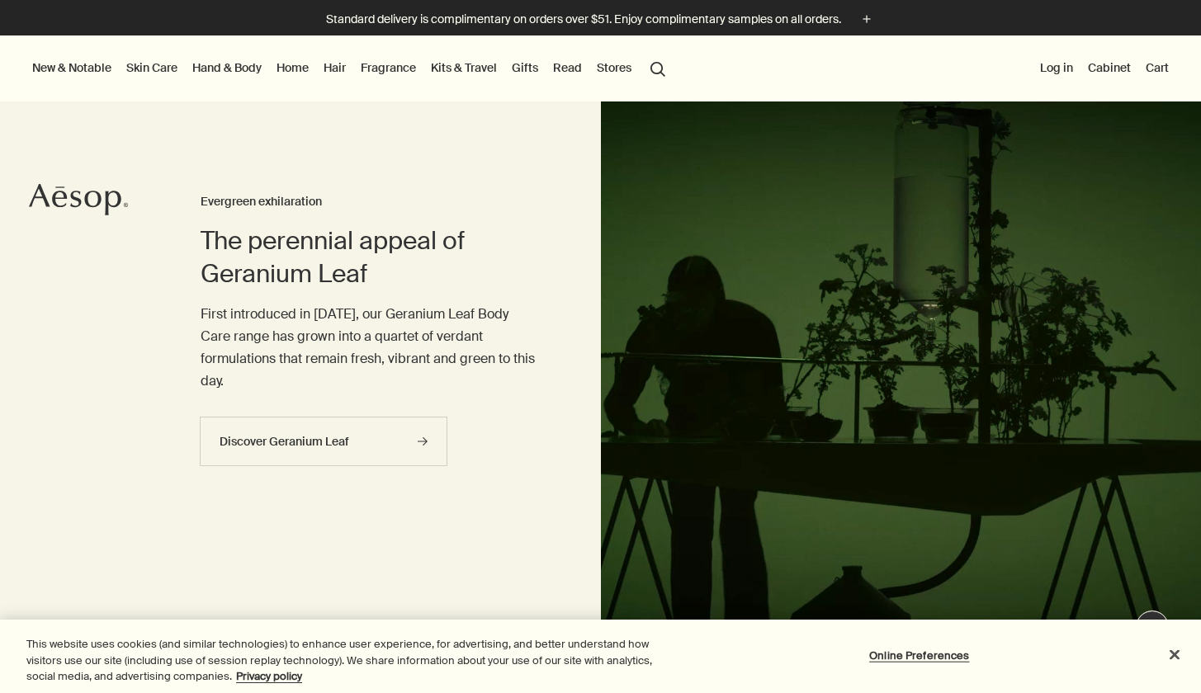
click at [167, 72] on link "Skin Care" at bounding box center [152, 67] width 58 height 21
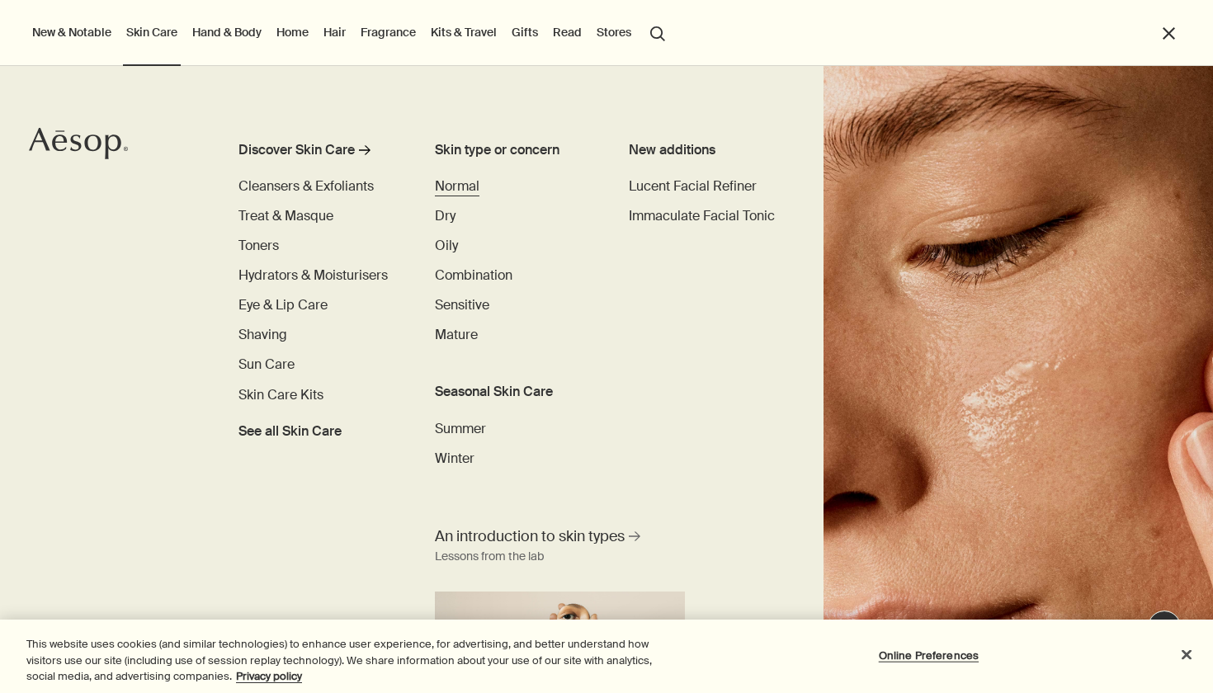
click at [460, 182] on span "Normal" at bounding box center [457, 185] width 45 height 17
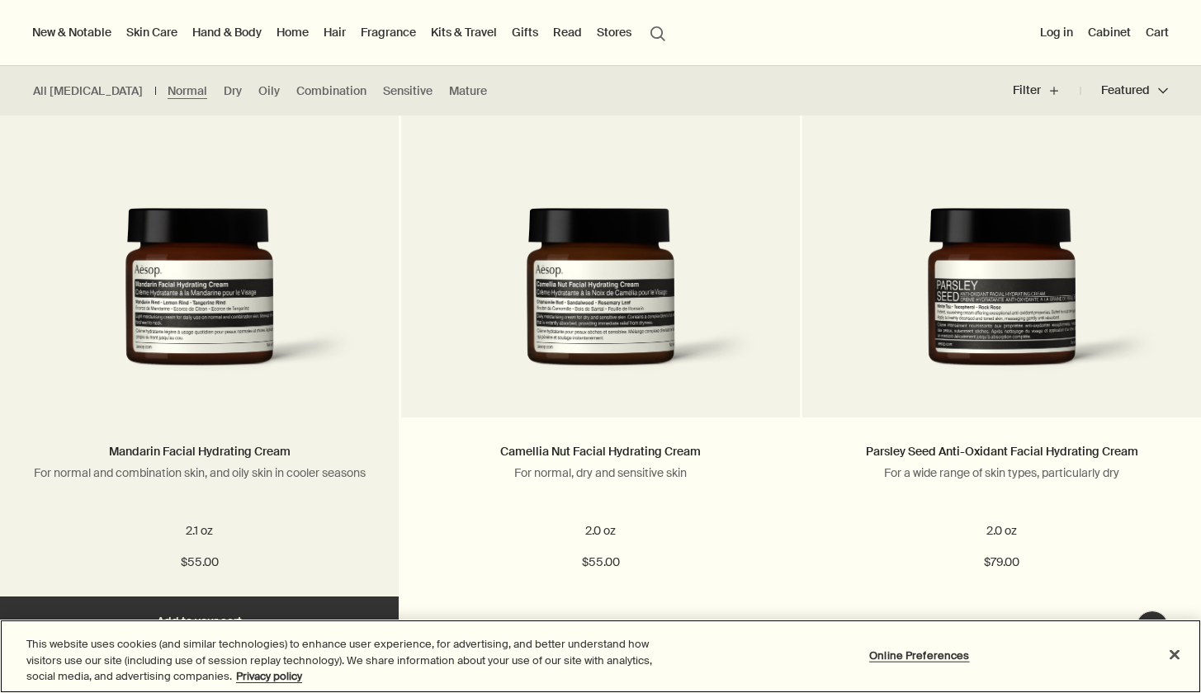
scroll to position [1083, 0]
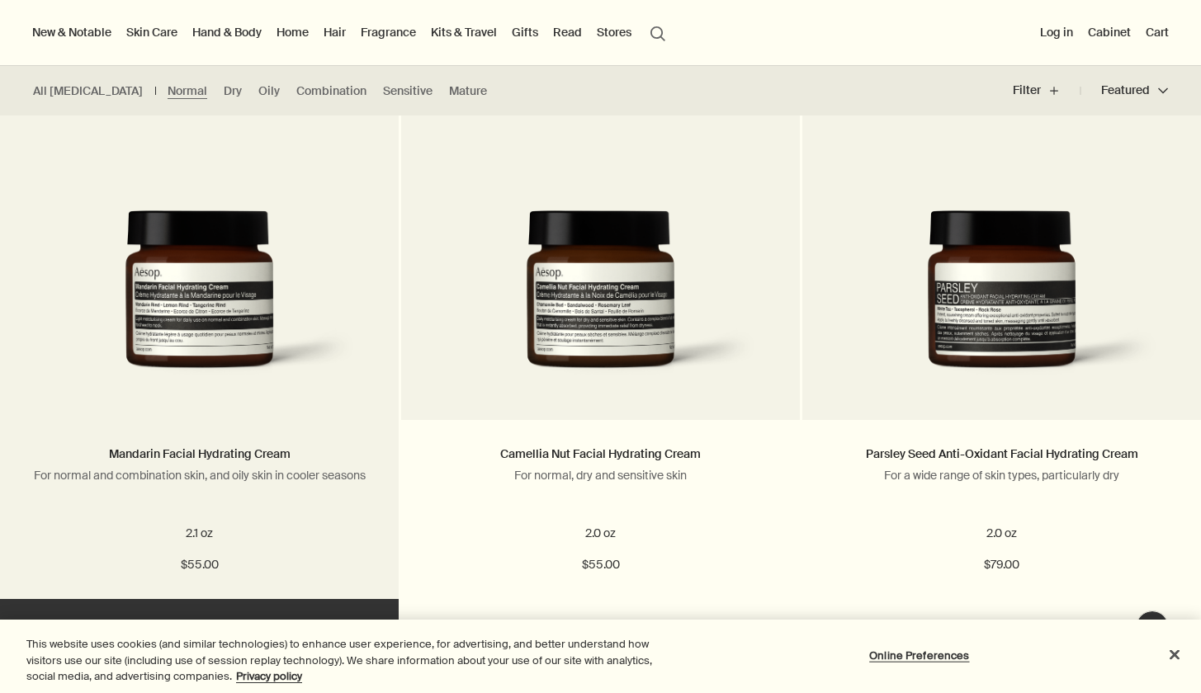
click at [257, 339] on img at bounding box center [199, 302] width 349 height 185
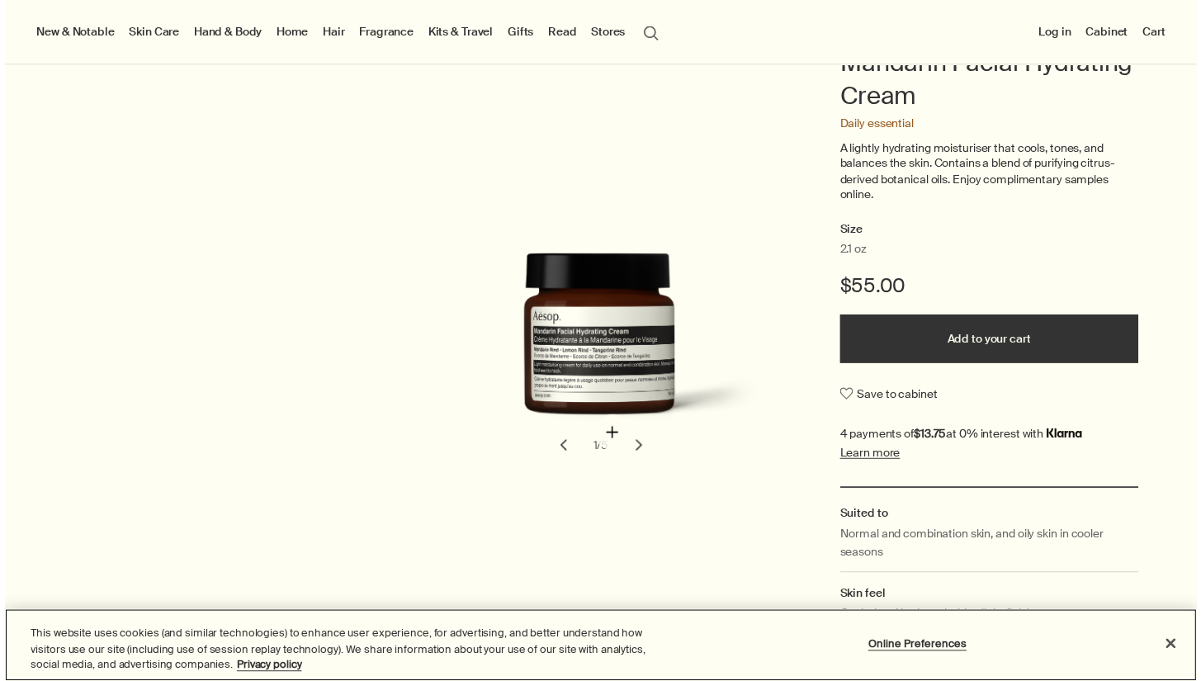
scroll to position [192, 0]
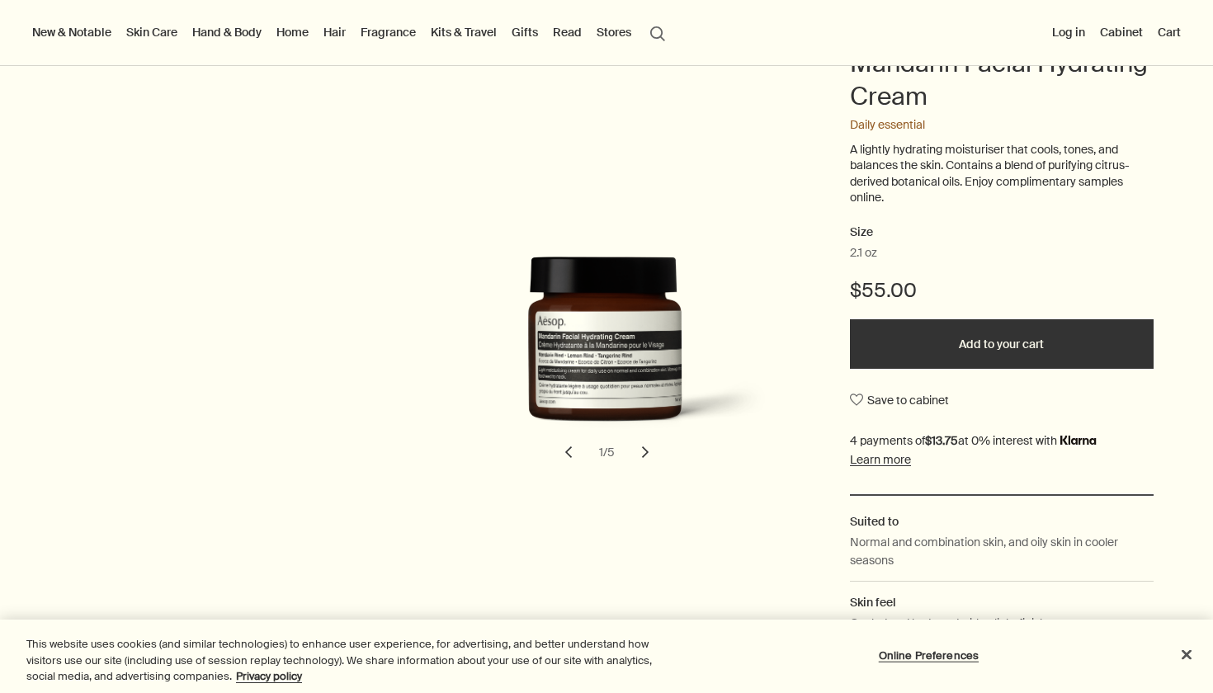
click at [639, 453] on button "chevron" at bounding box center [645, 452] width 36 height 36
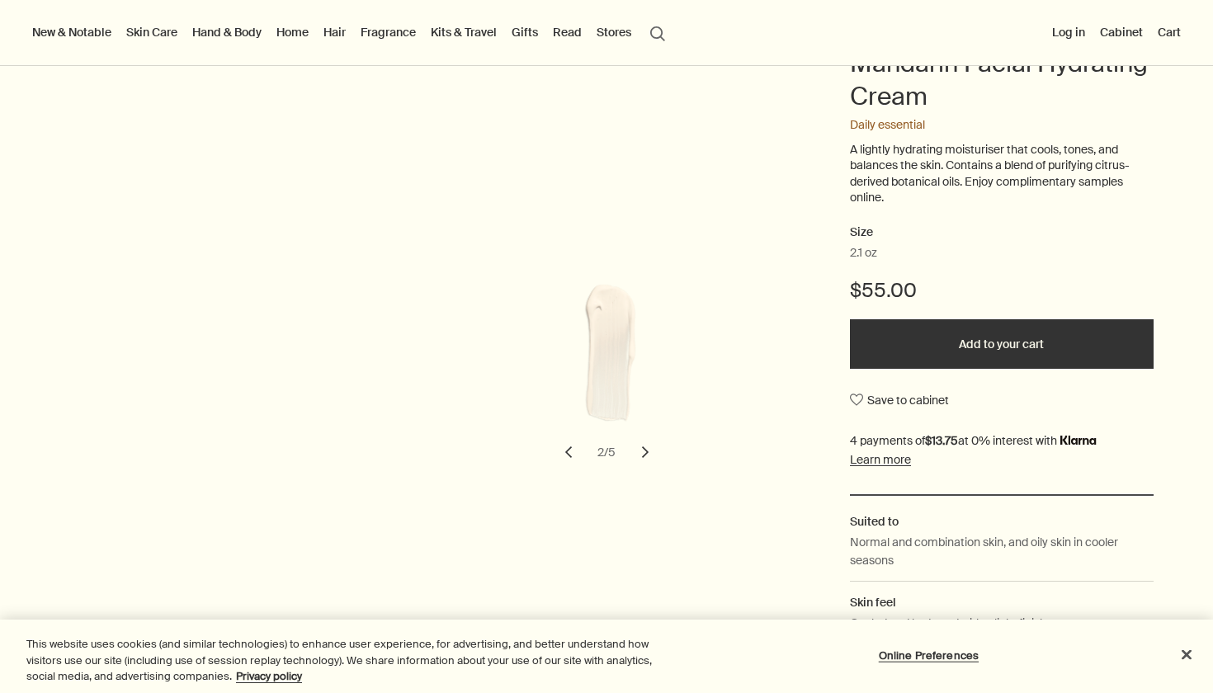
click at [639, 453] on button "chevron" at bounding box center [645, 452] width 36 height 36
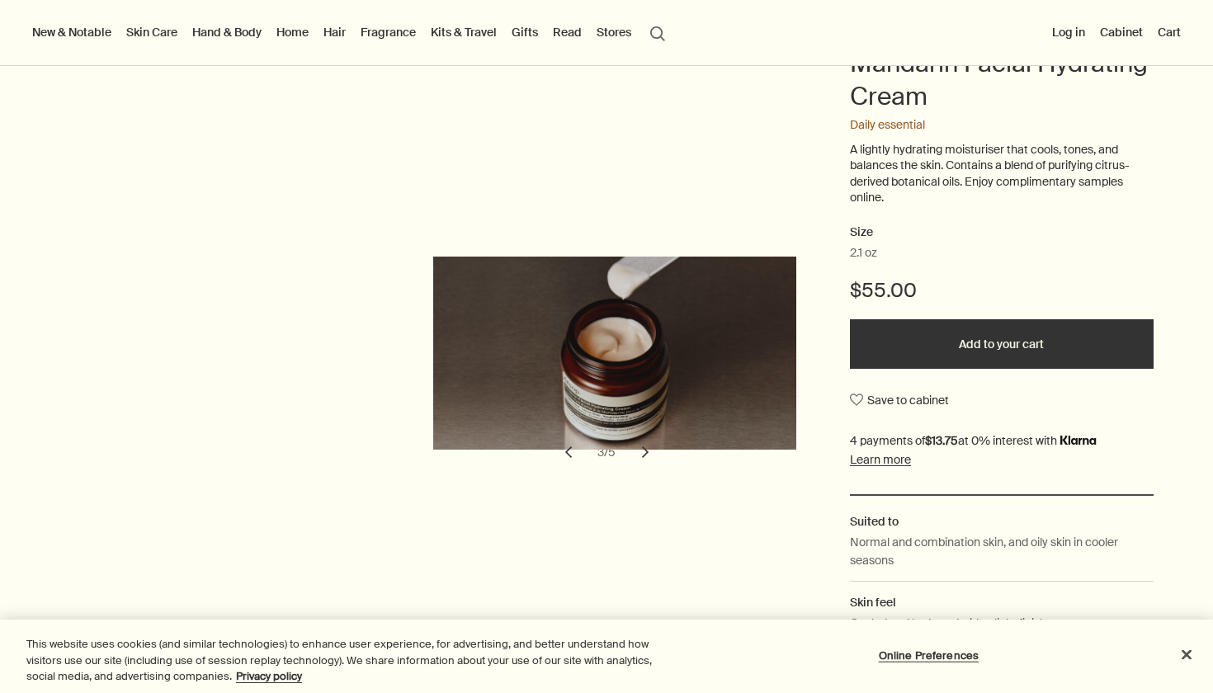
click at [639, 453] on button "chevron" at bounding box center [645, 452] width 36 height 36
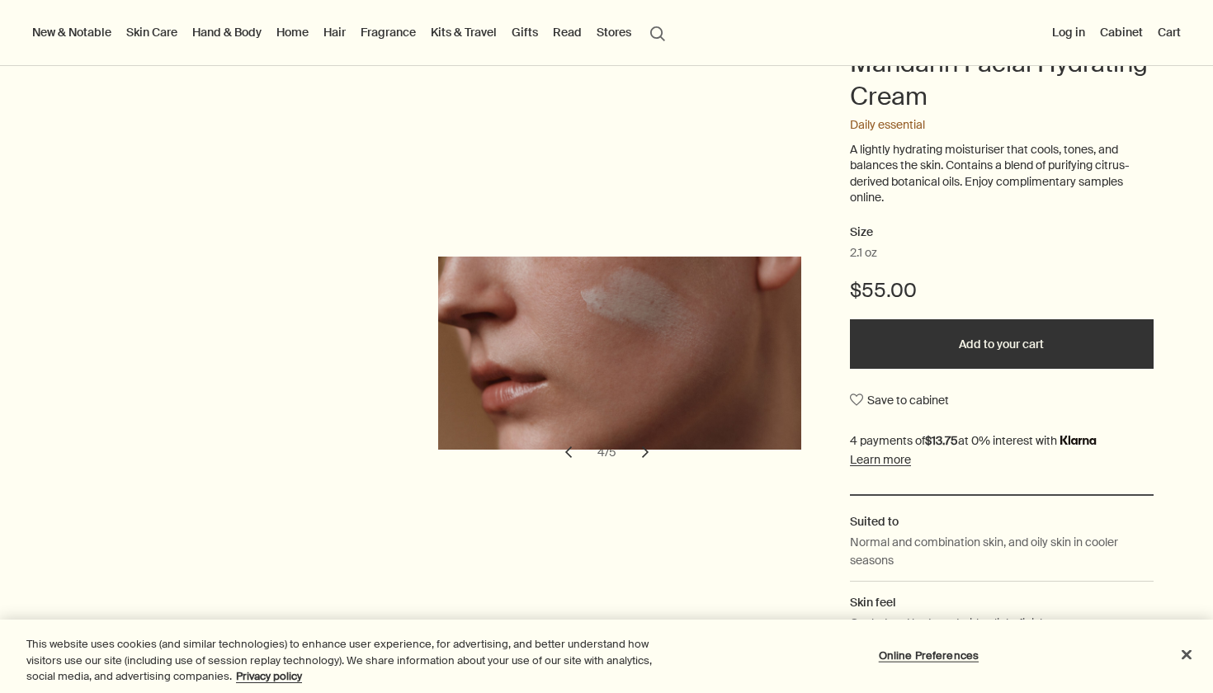
click at [639, 453] on button "chevron" at bounding box center [645, 452] width 36 height 36
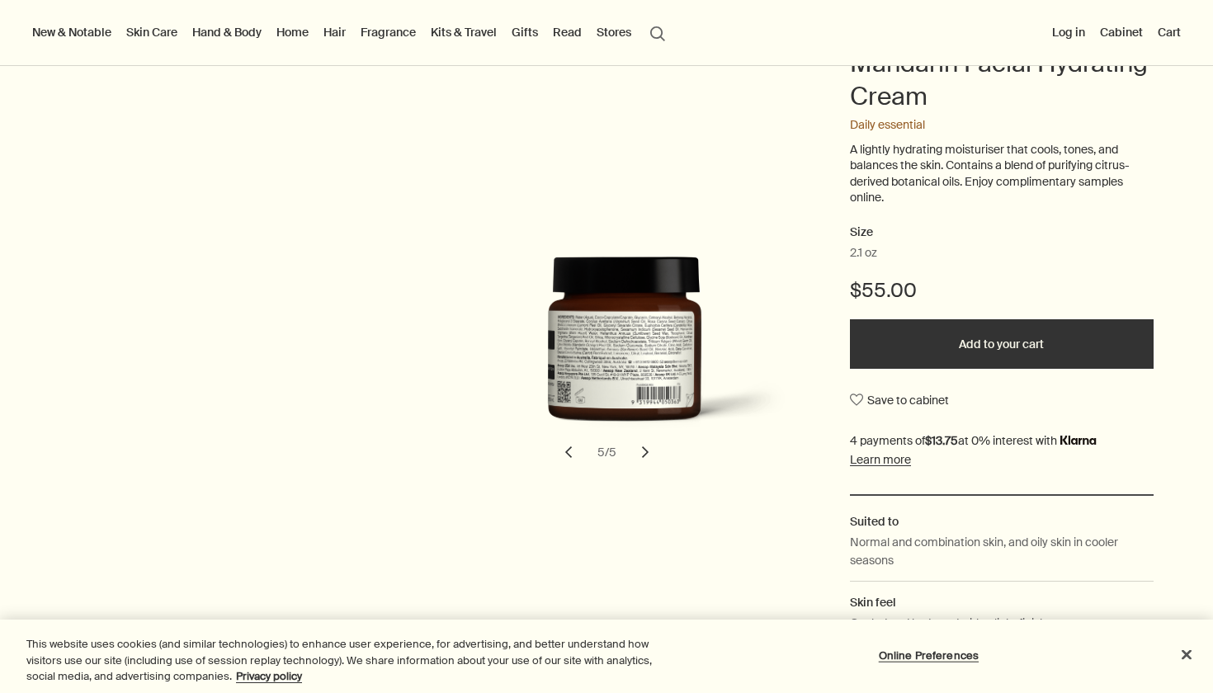
click at [639, 447] on button "chevron" at bounding box center [645, 452] width 36 height 36
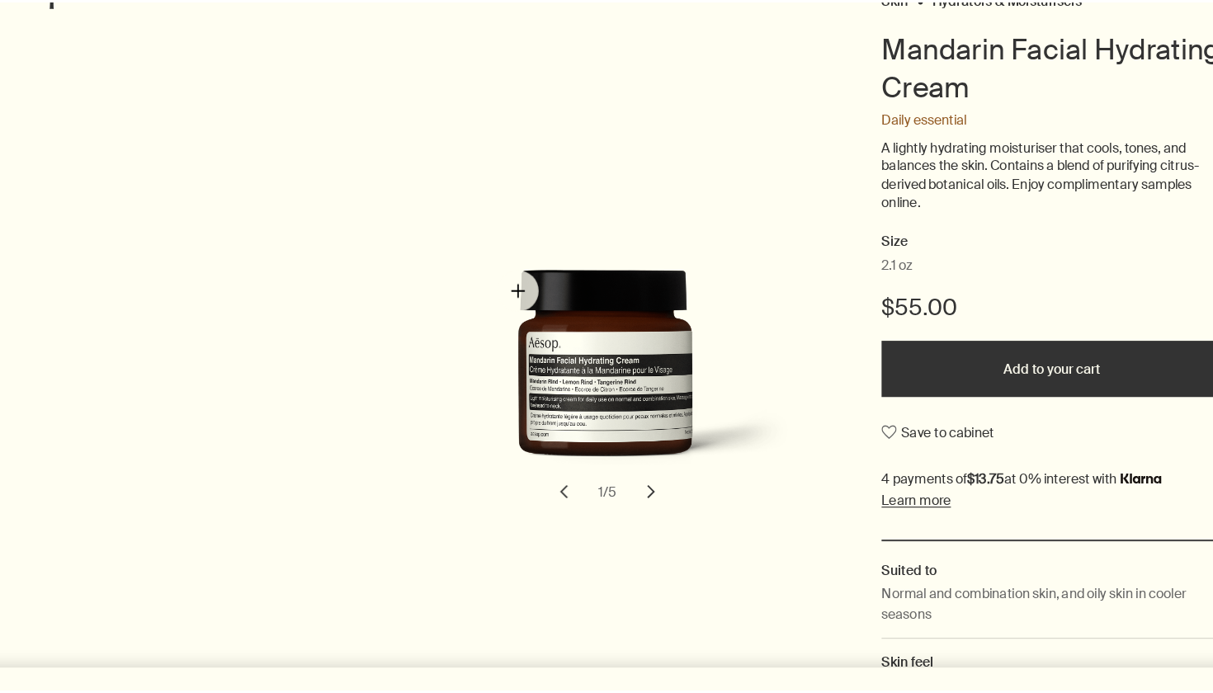
scroll to position [0, 0]
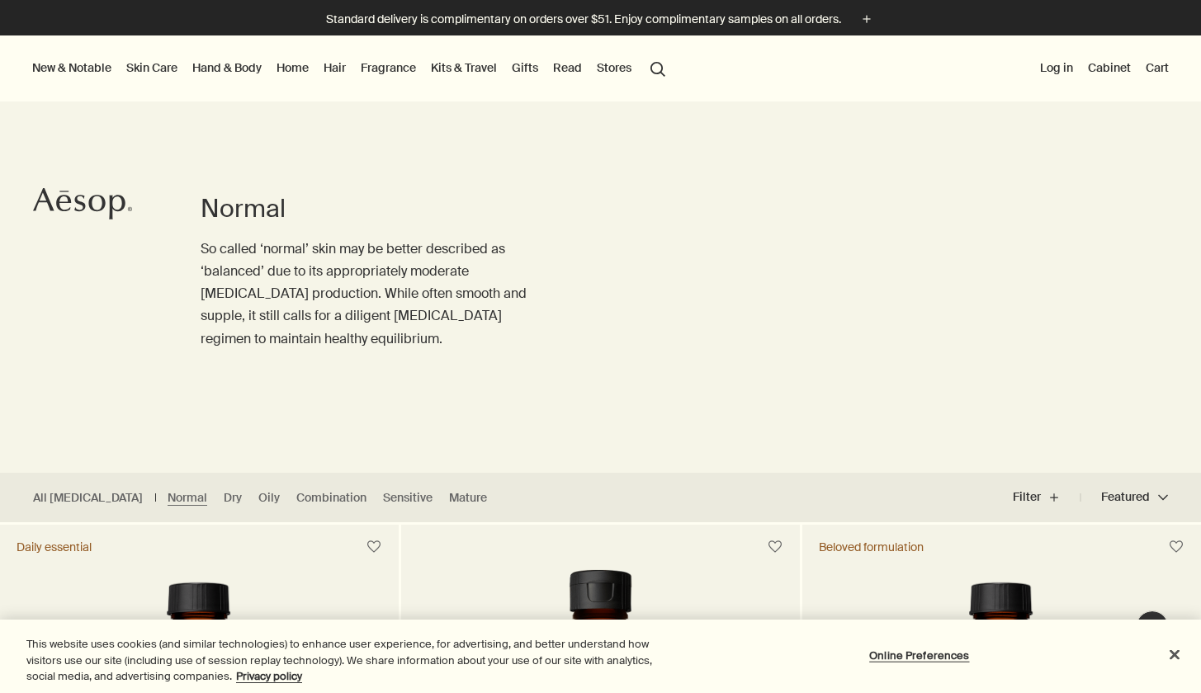
click at [301, 69] on link "Home" at bounding box center [292, 67] width 39 height 21
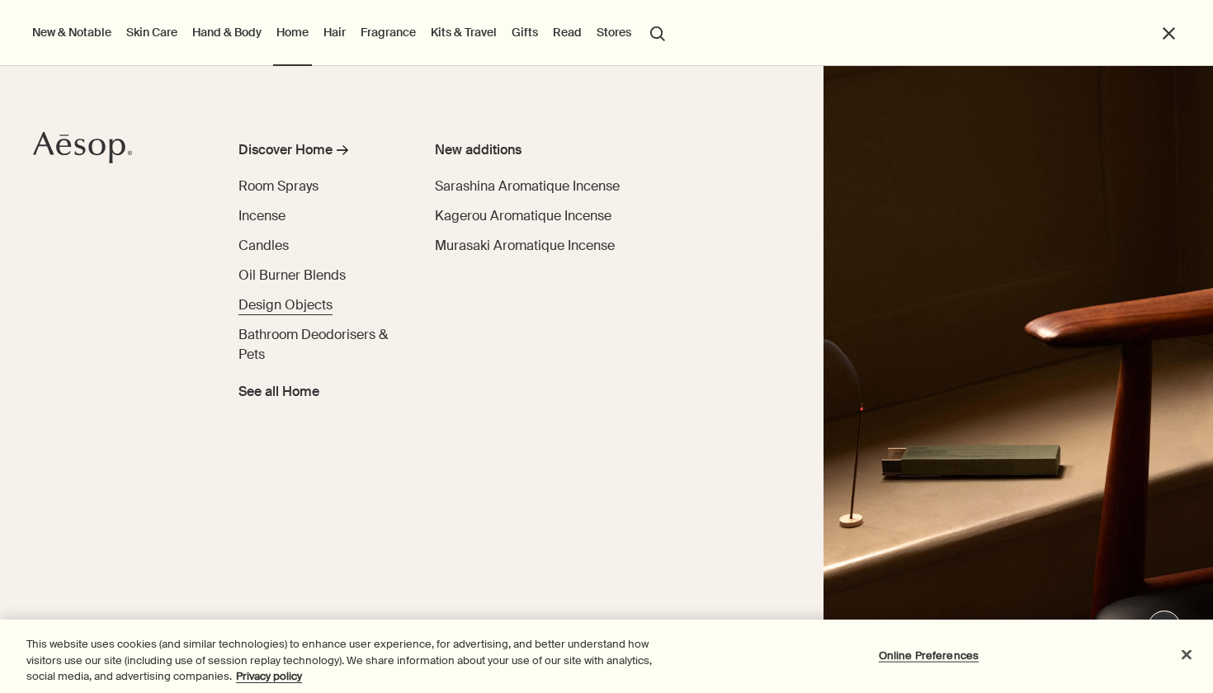
click at [327, 305] on span "Design Objects" at bounding box center [285, 304] width 94 height 17
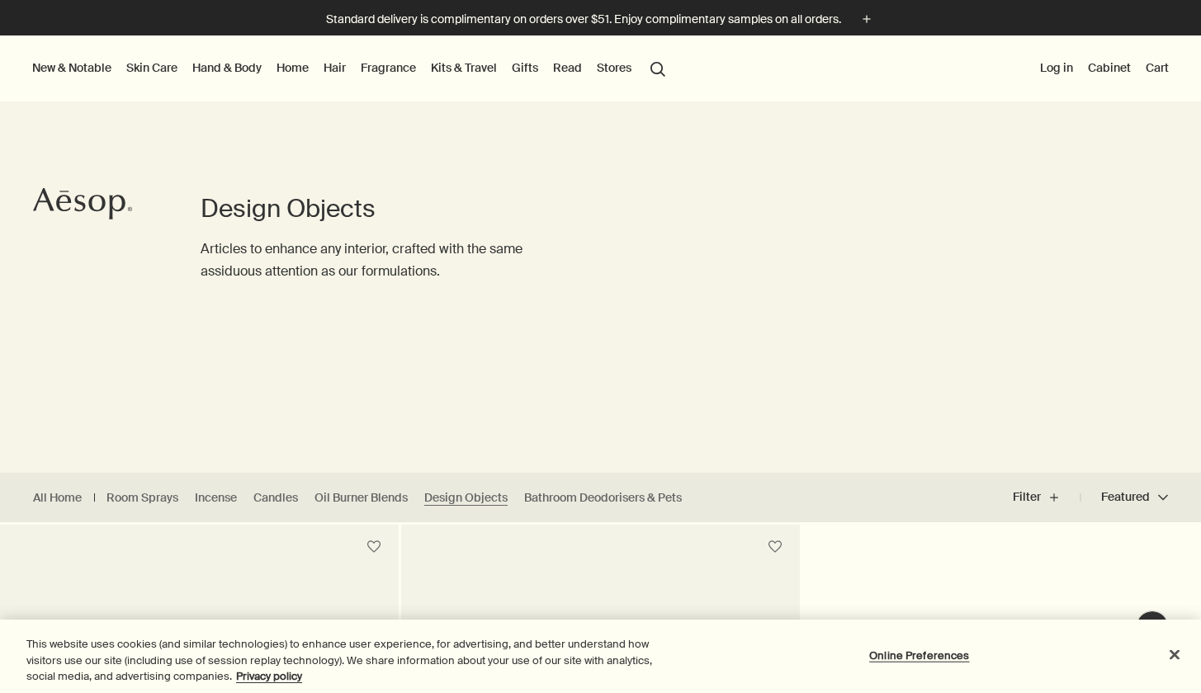
click at [402, 60] on link "Fragrance" at bounding box center [388, 67] width 62 height 21
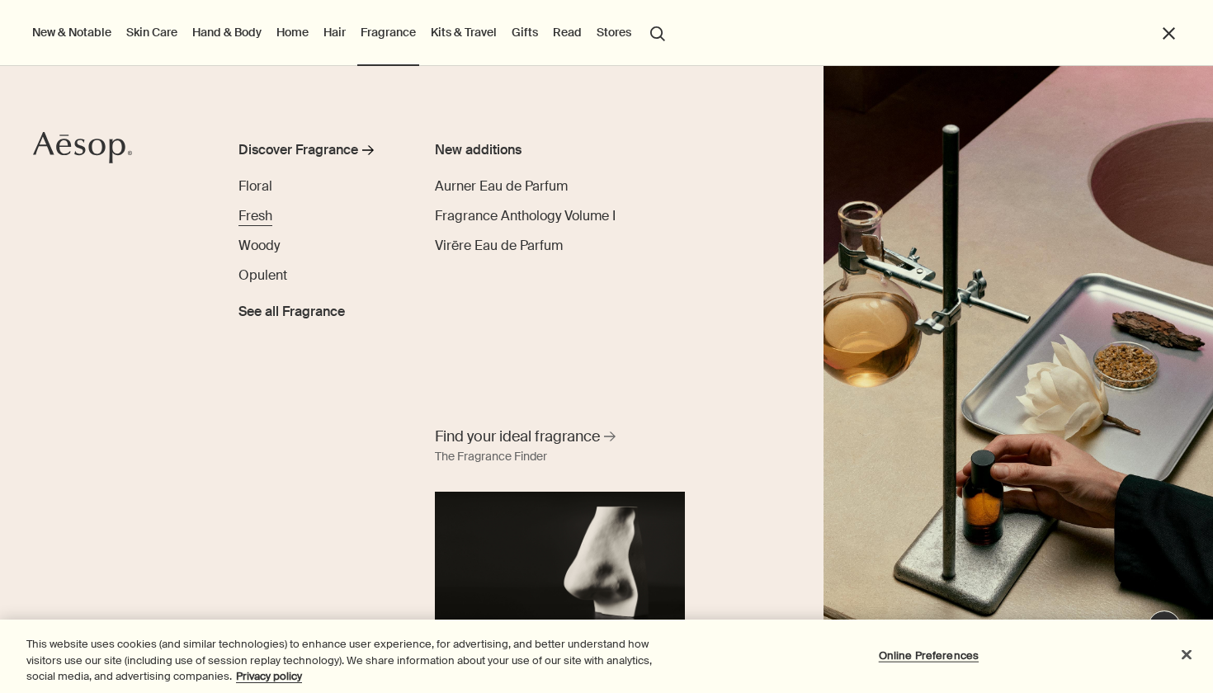
click at [265, 221] on span "Fresh" at bounding box center [255, 215] width 34 height 17
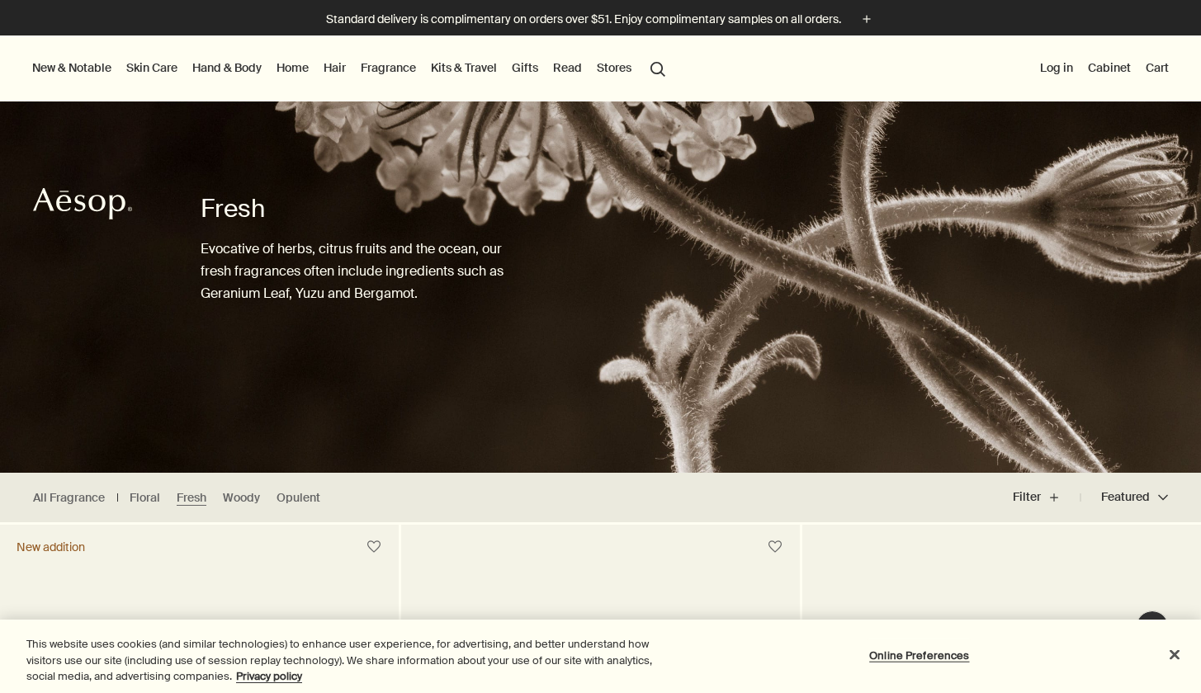
click at [380, 71] on link "Fragrance" at bounding box center [388, 67] width 62 height 21
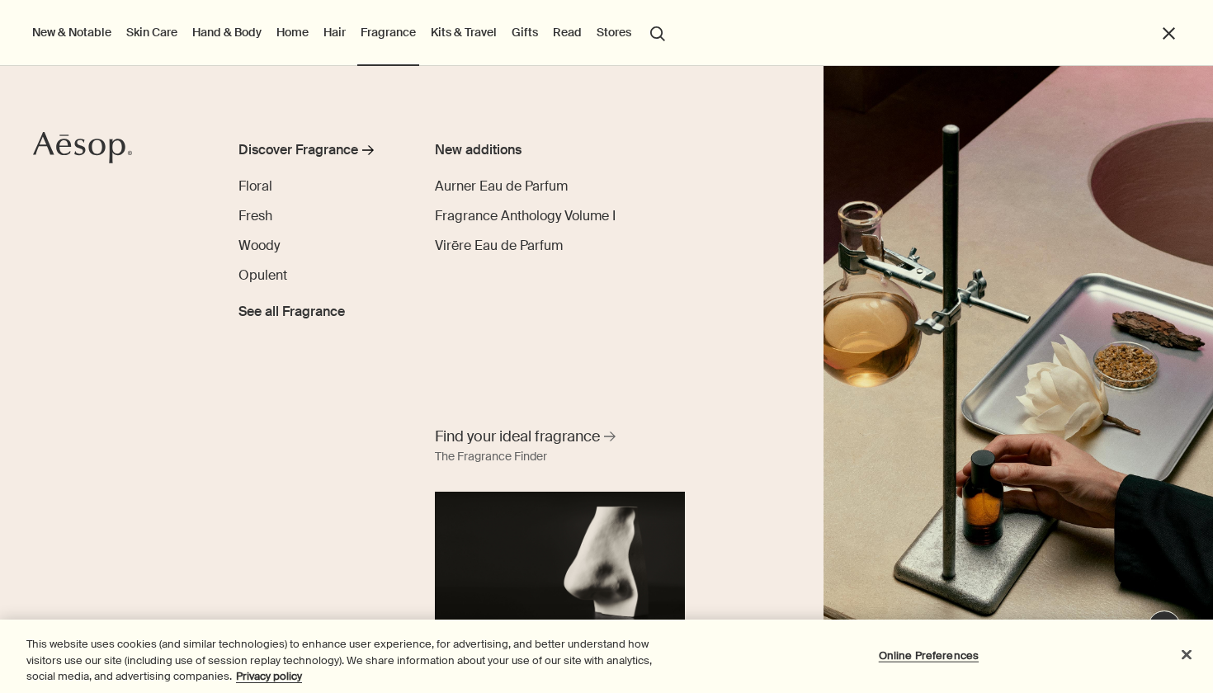
click at [346, 31] on link "Hair" at bounding box center [334, 31] width 29 height 21
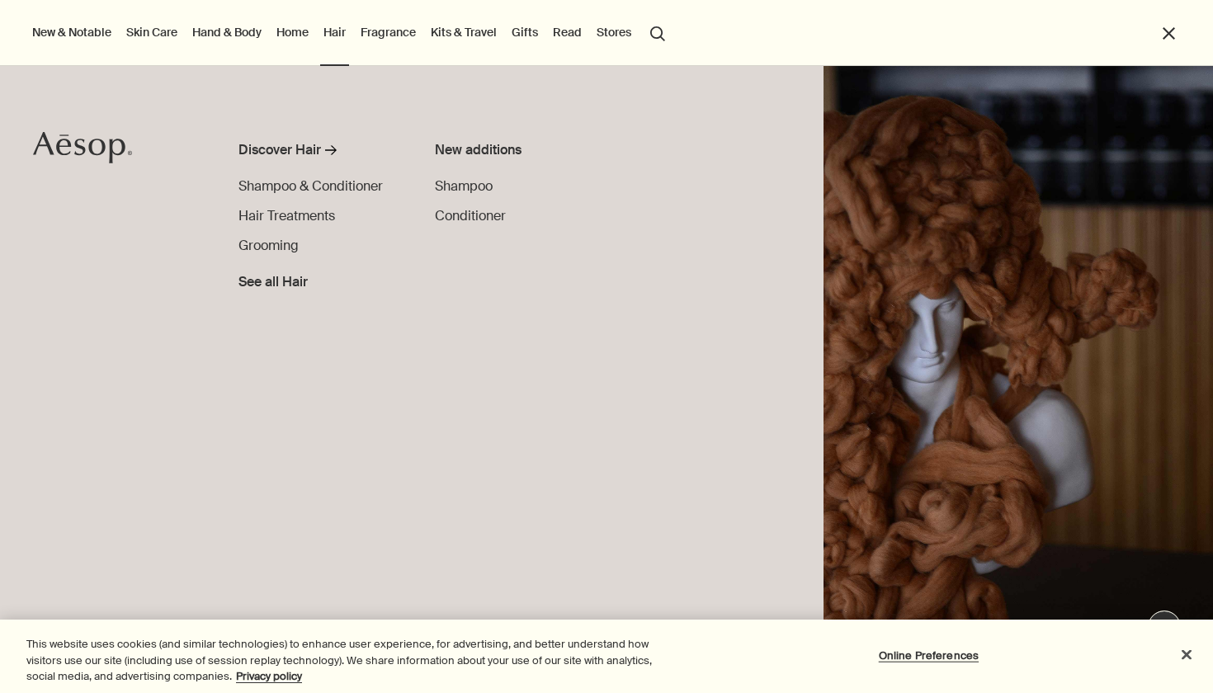
click at [237, 29] on link "Hand & Body" at bounding box center [227, 31] width 76 height 21
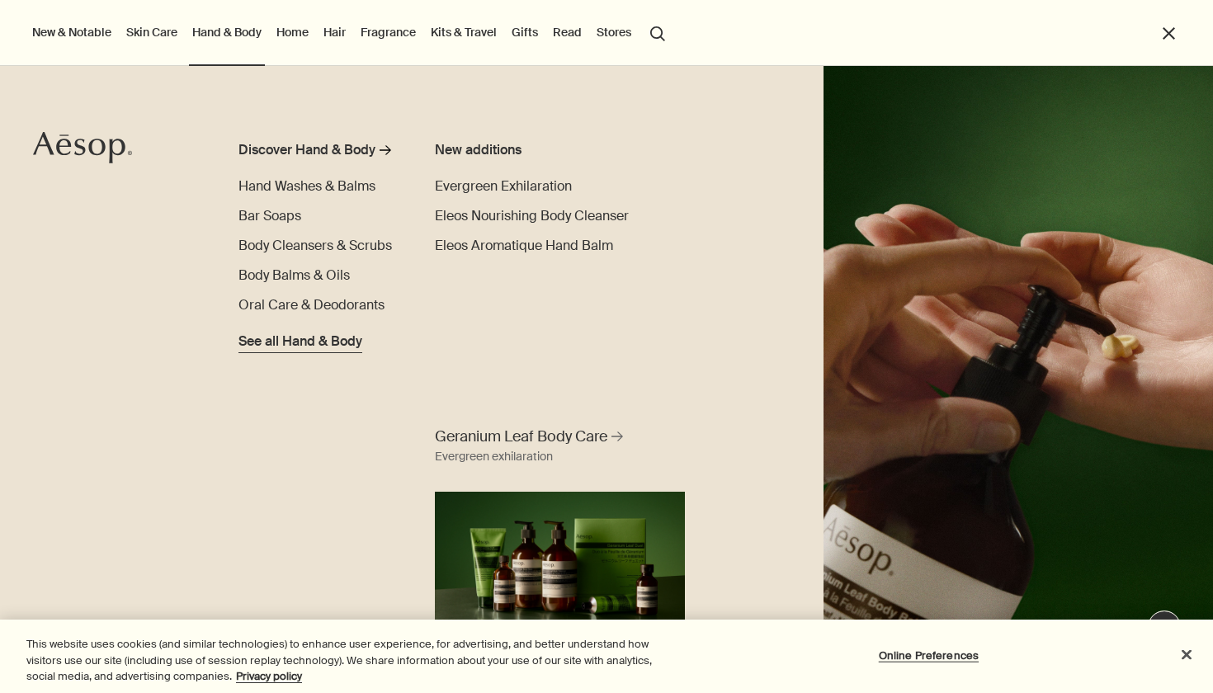
click at [341, 335] on span "See all Hand & Body" at bounding box center [300, 342] width 124 height 20
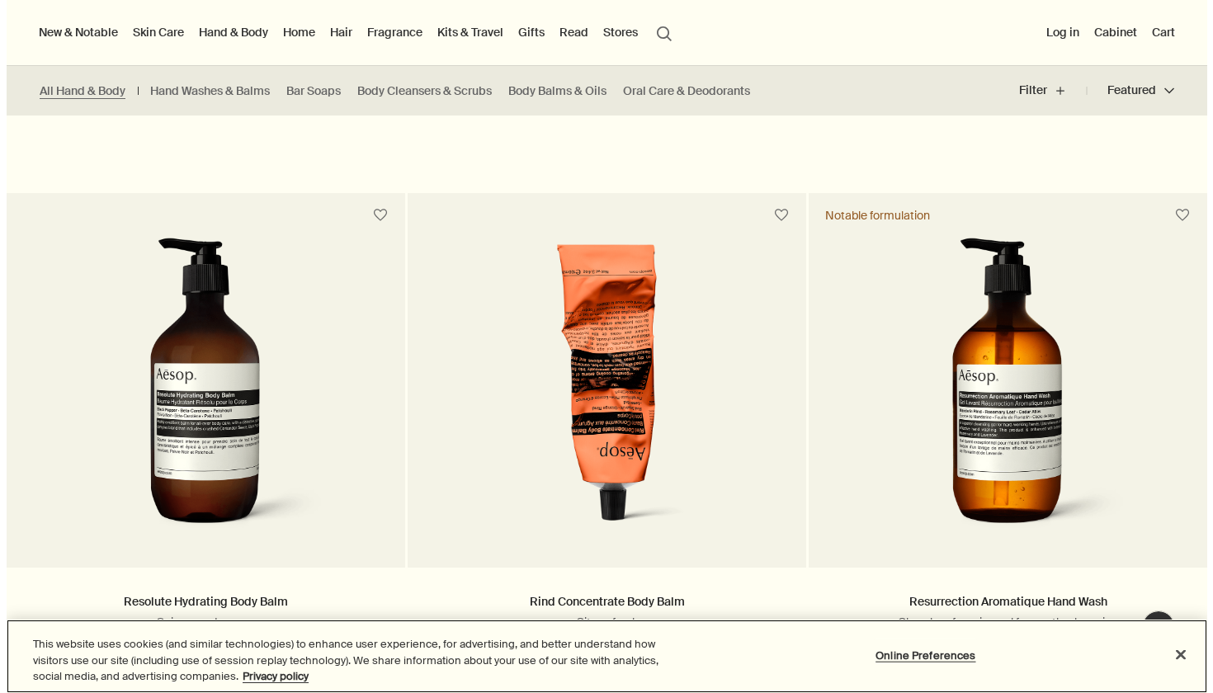
scroll to position [1485, 0]
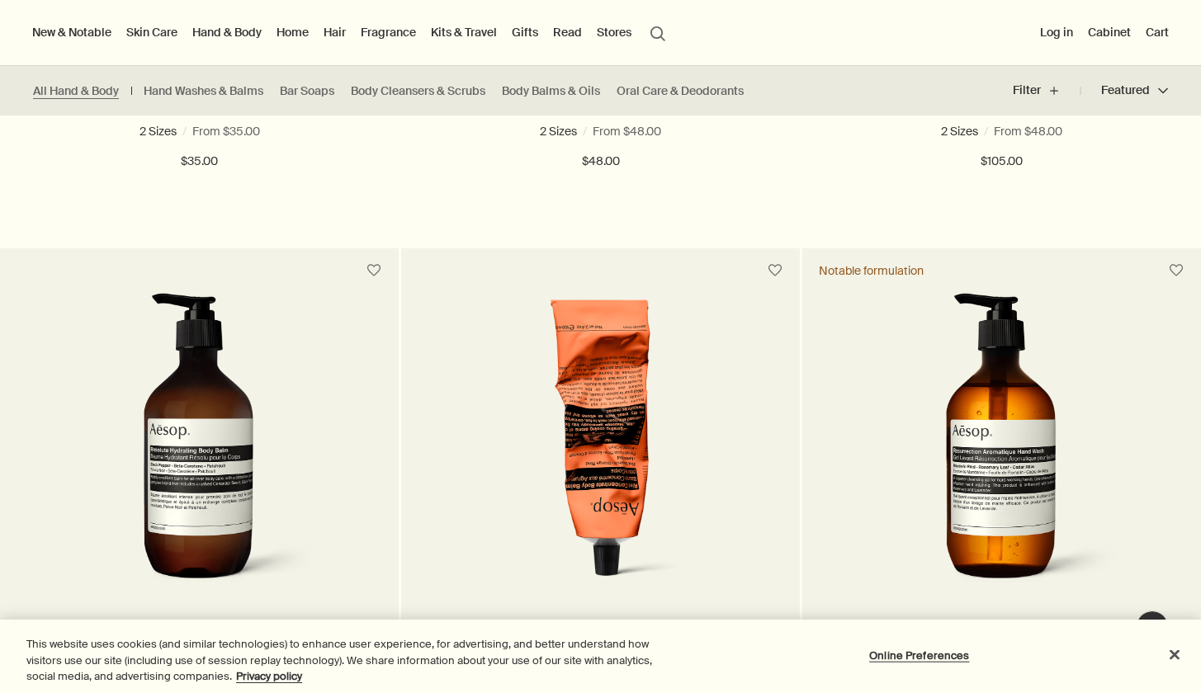
click at [163, 29] on link "Skin Care" at bounding box center [152, 31] width 58 height 21
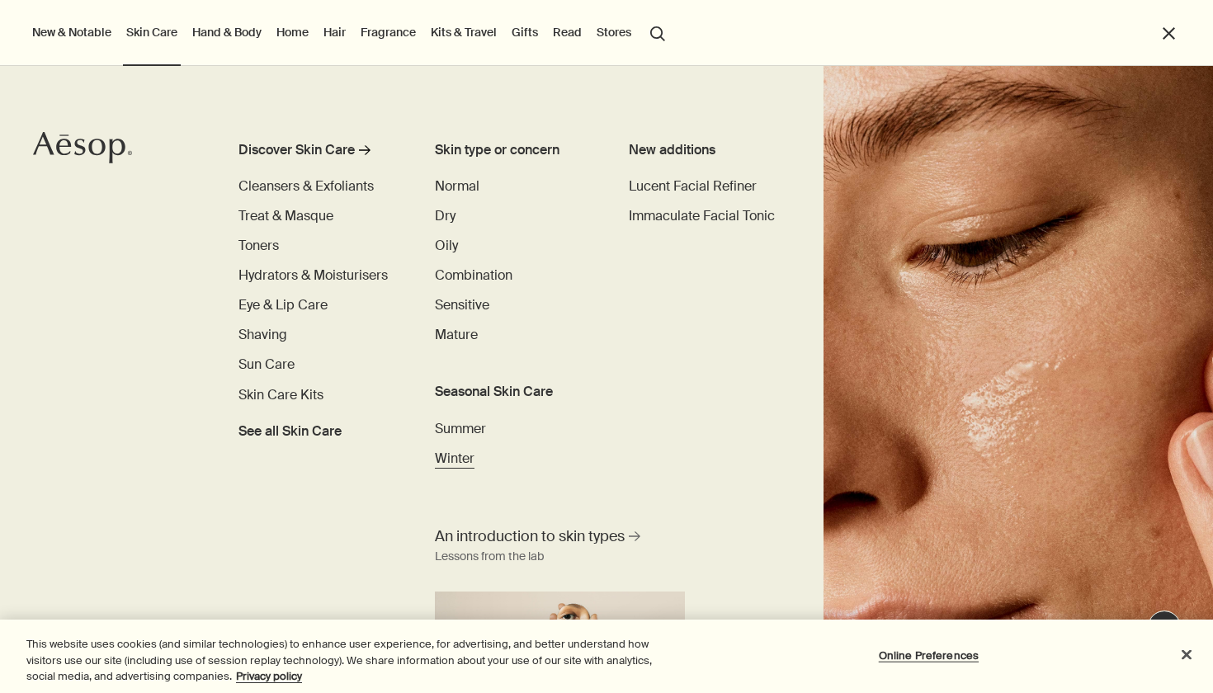
click at [465, 450] on span "Winter" at bounding box center [455, 458] width 40 height 17
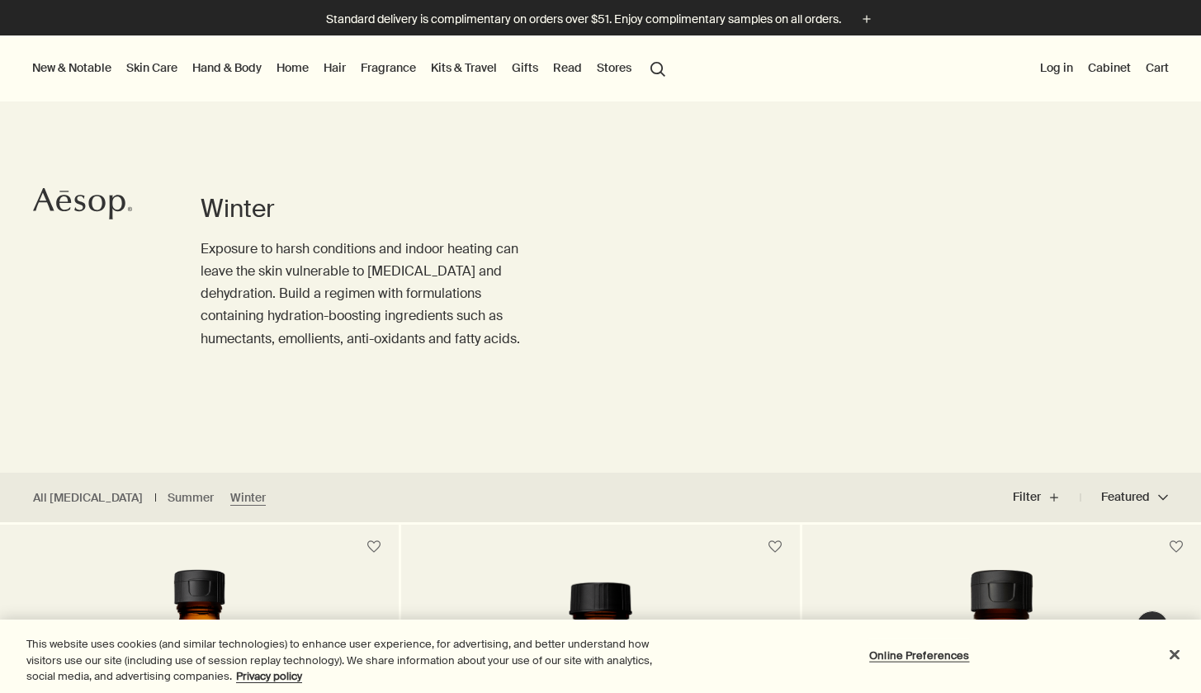
click at [135, 60] on link "Skin Care" at bounding box center [152, 67] width 58 height 21
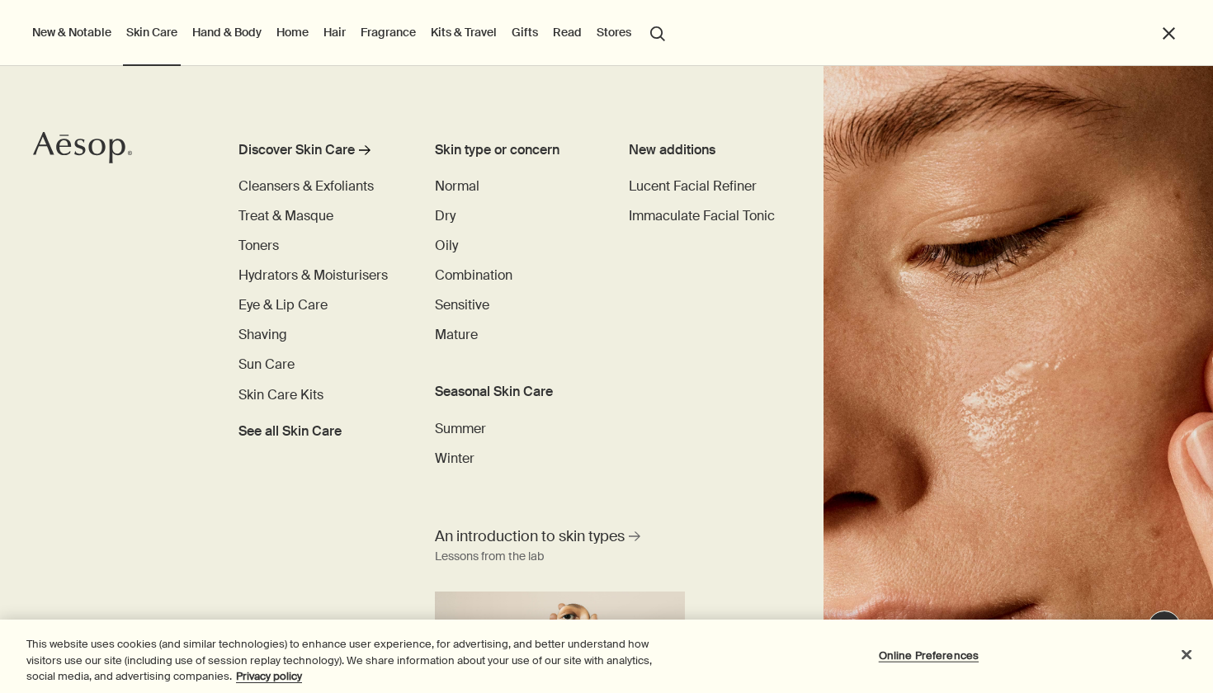
click at [92, 45] on li "New & Notable New additions Evergreen Exhilaration Lucent Facial Refiner Eleos …" at bounding box center [72, 33] width 86 height 66
click at [95, 31] on button "New & Notable" at bounding box center [72, 31] width 86 height 21
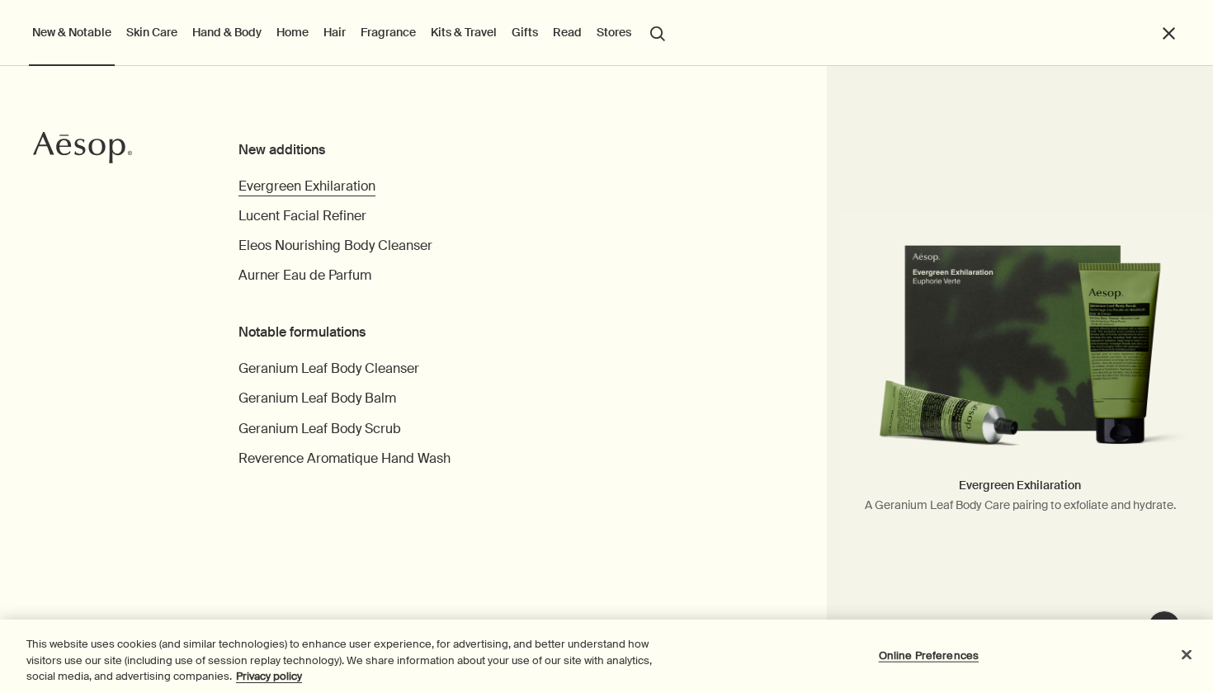
click at [339, 194] on span "Evergreen Exhilaration" at bounding box center [306, 185] width 137 height 17
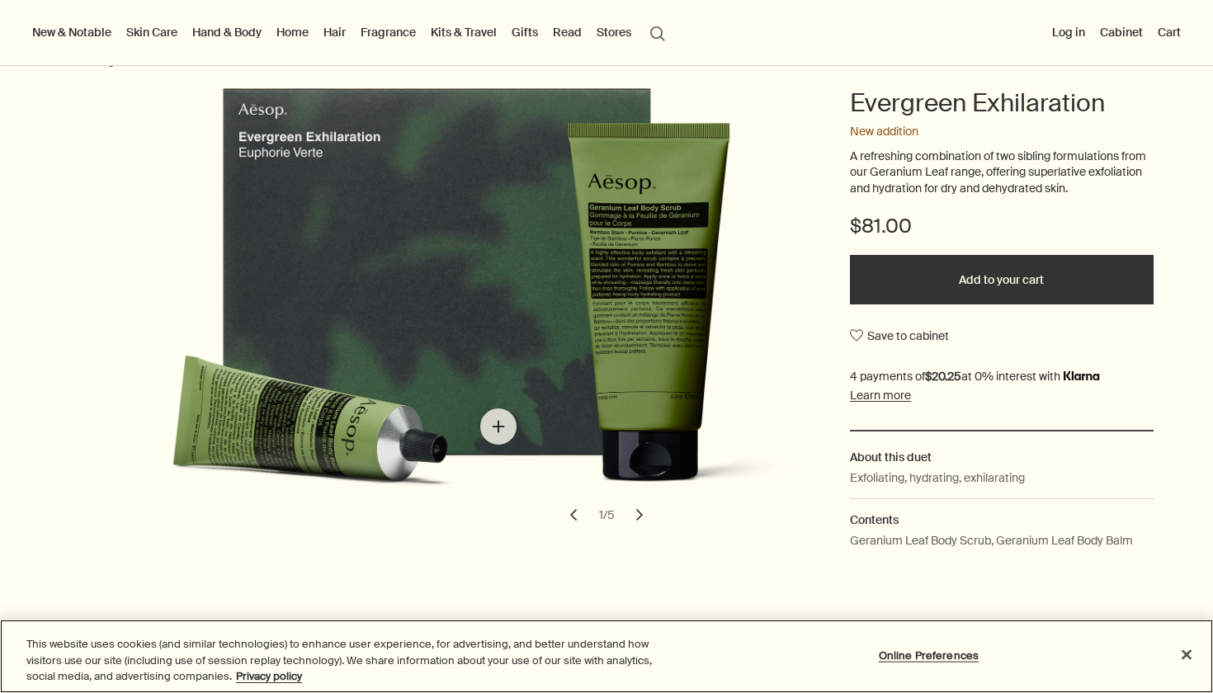
scroll to position [157, 0]
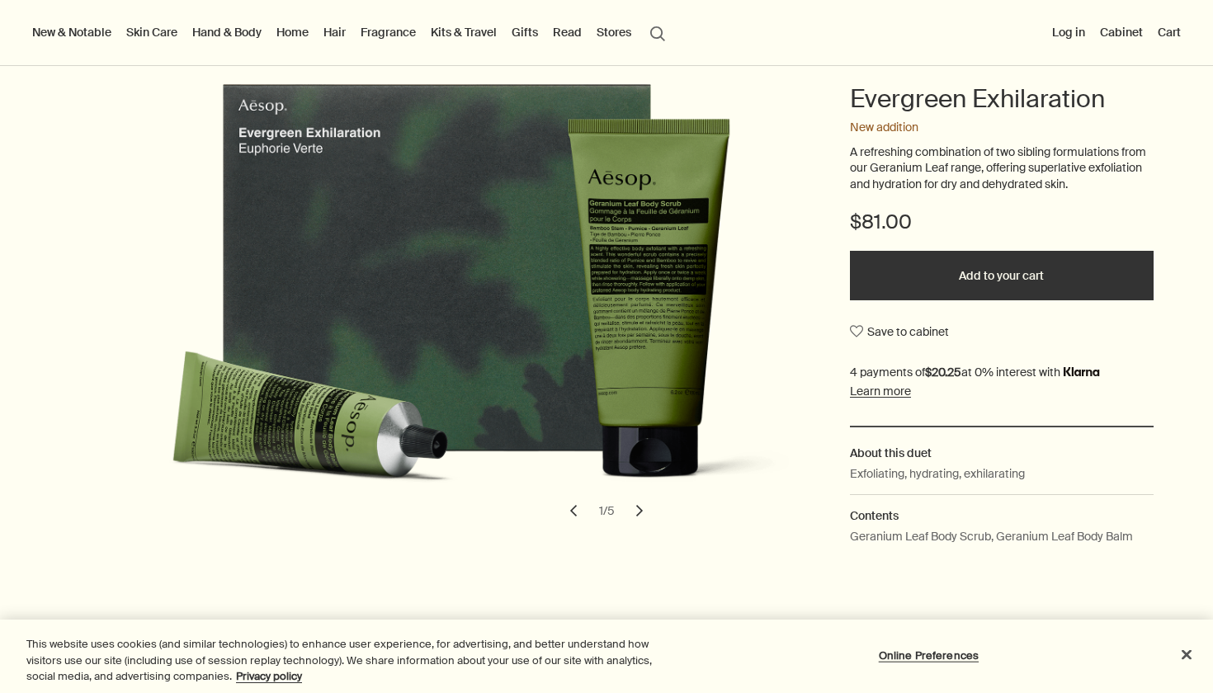
click at [635, 511] on button "chevron" at bounding box center [639, 511] width 36 height 36
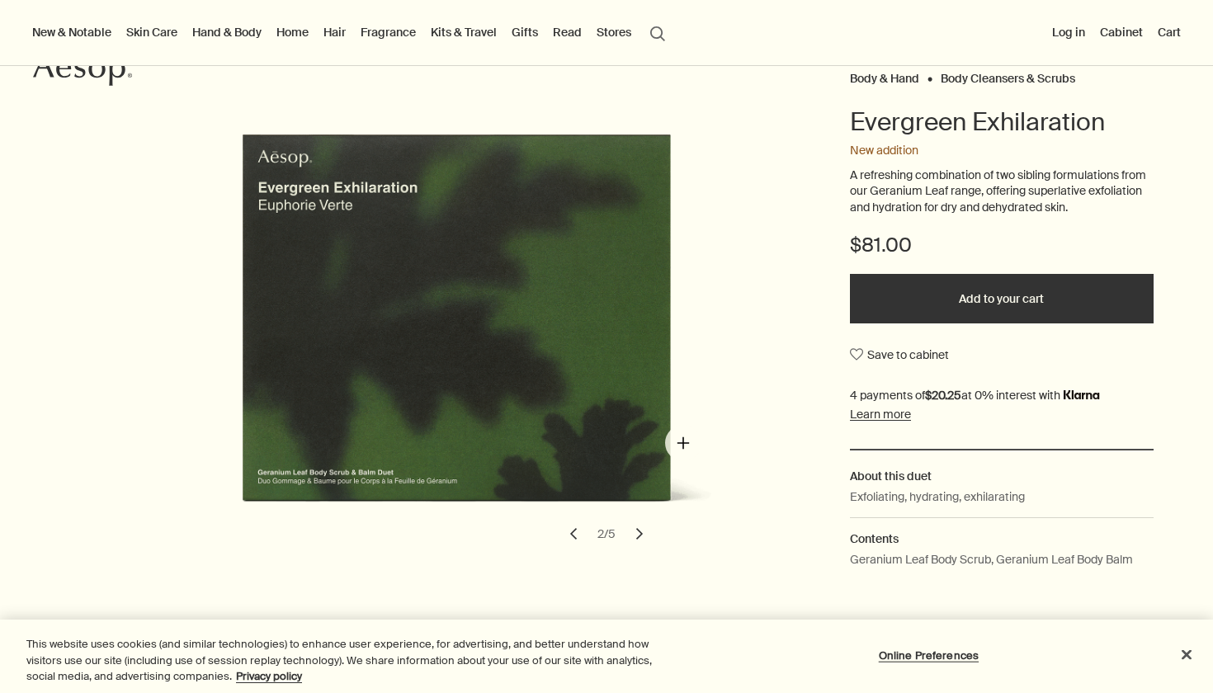
scroll to position [122, 0]
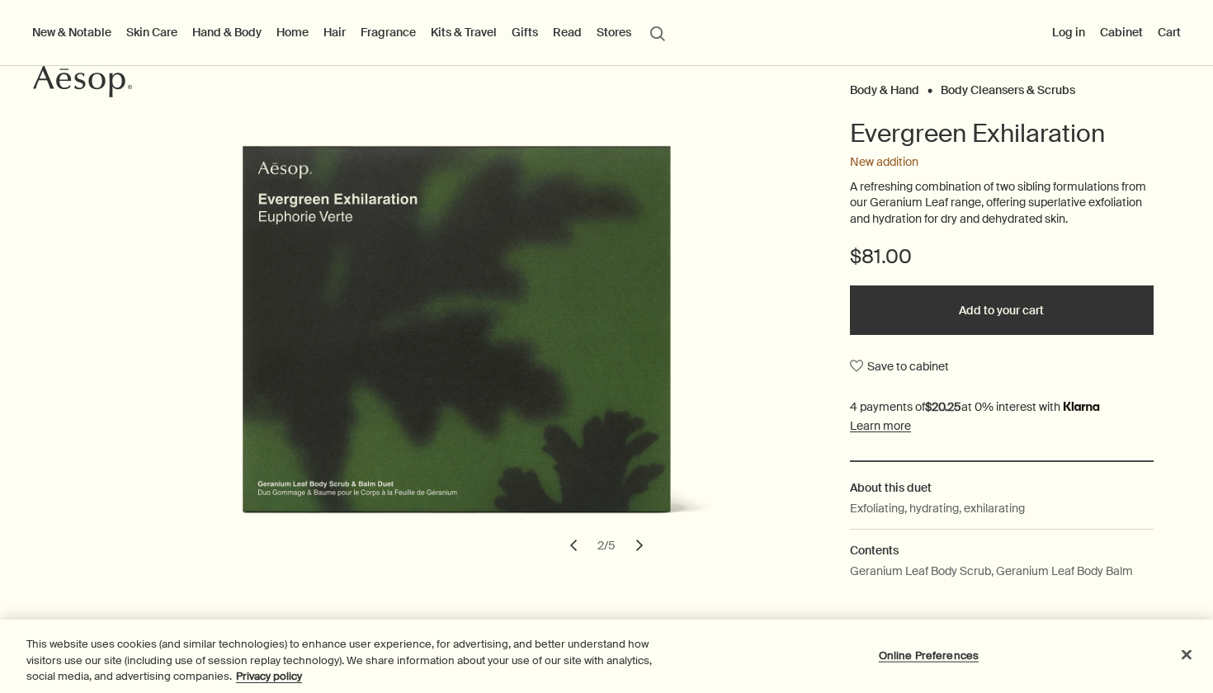
click at [636, 538] on button "chevron" at bounding box center [639, 545] width 36 height 36
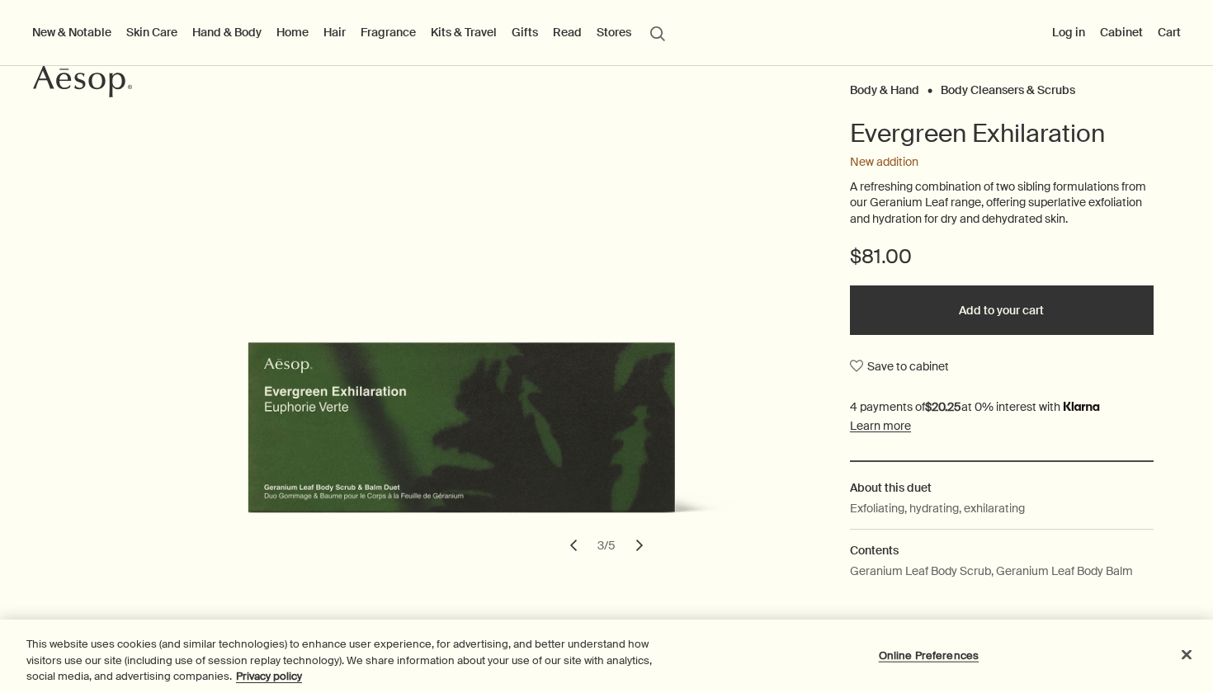
click at [636, 538] on button "chevron" at bounding box center [639, 545] width 36 height 36
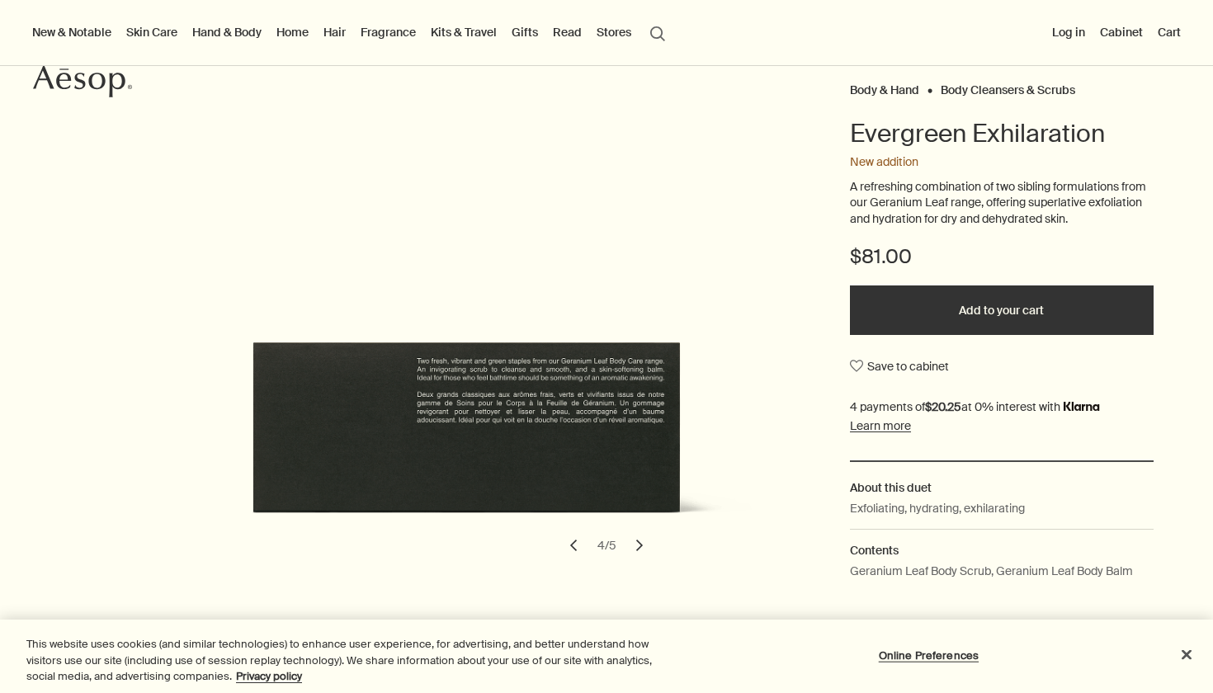
click at [566, 540] on button "chevron" at bounding box center [573, 545] width 36 height 36
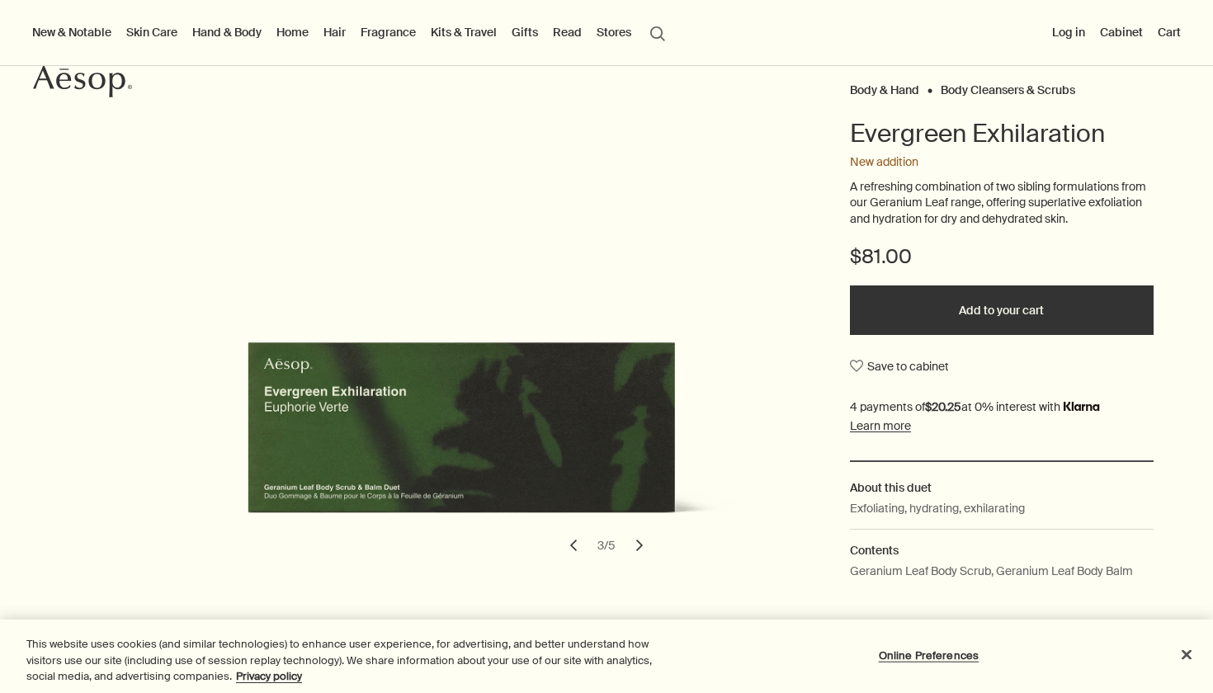
click at [635, 544] on button "chevron" at bounding box center [639, 545] width 36 height 36
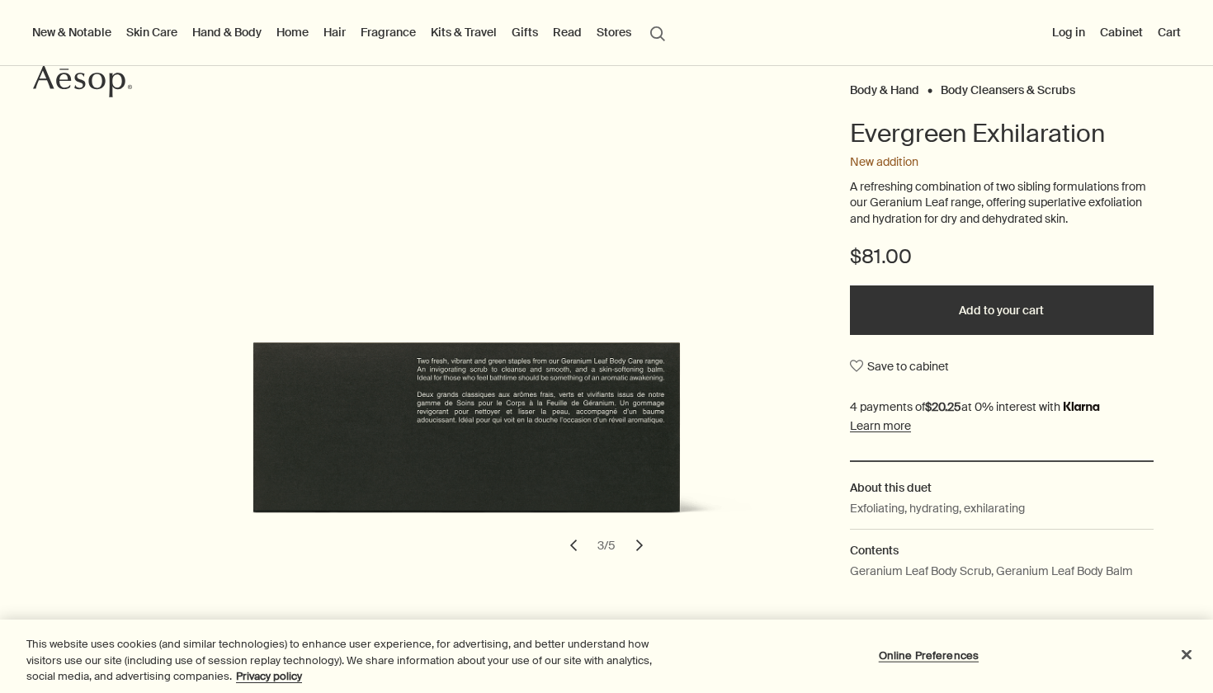
click at [635, 544] on button "chevron" at bounding box center [639, 545] width 36 height 36
click at [635, 545] on button "chevron" at bounding box center [639, 545] width 36 height 36
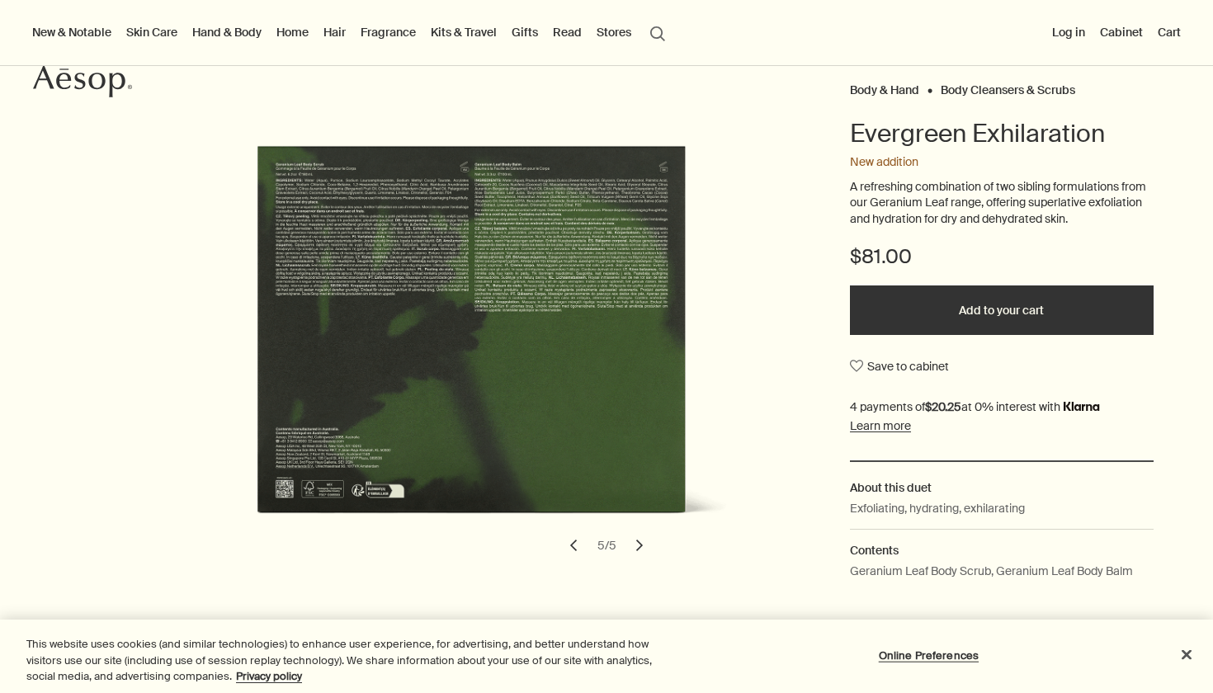
click at [635, 545] on button "chevron" at bounding box center [639, 545] width 36 height 36
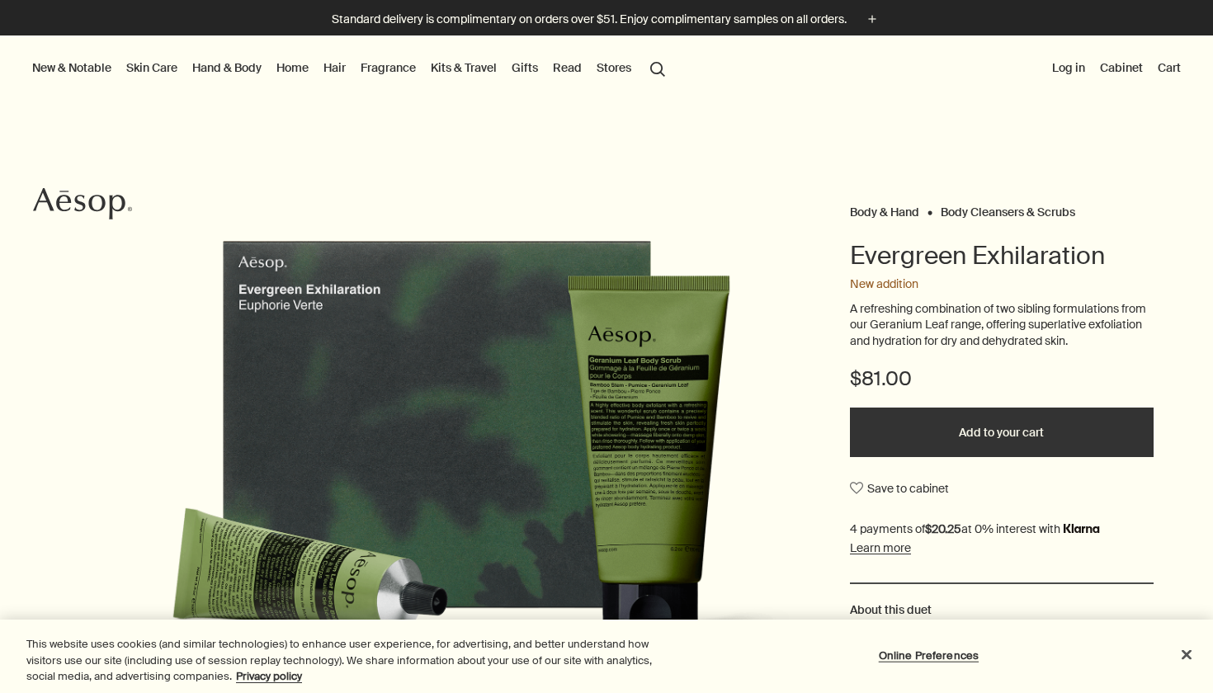
scroll to position [0, 0]
click at [85, 59] on button "New & Notable" at bounding box center [72, 67] width 86 height 21
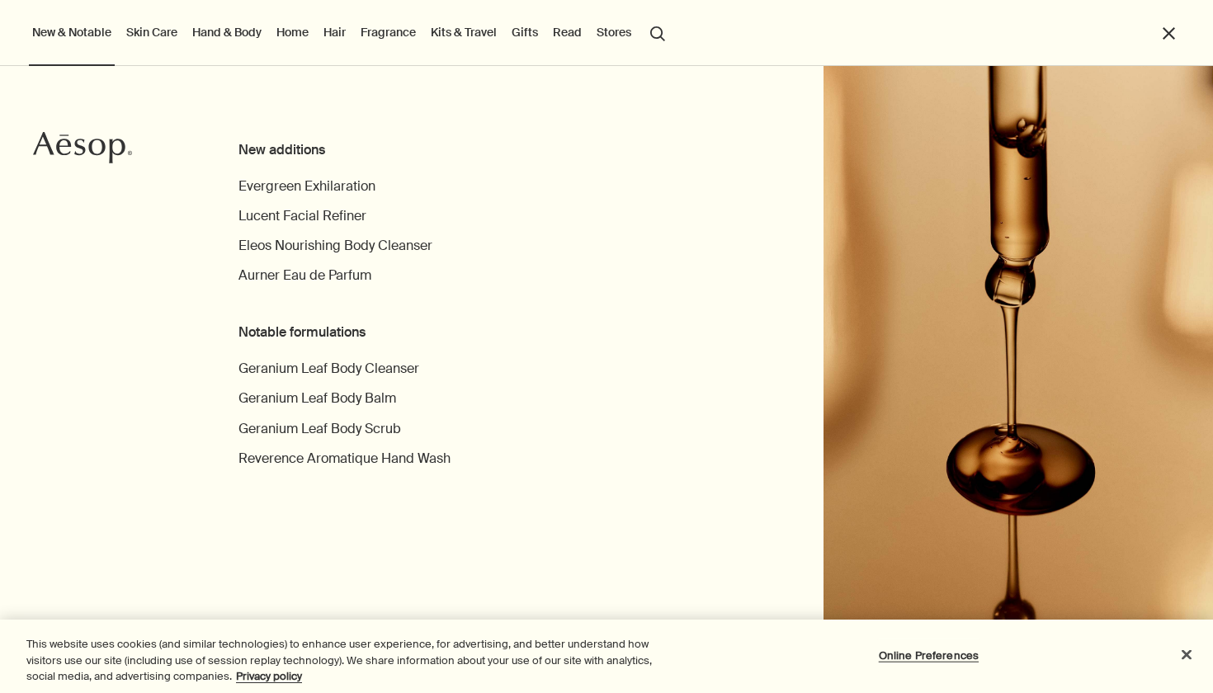
click at [300, 30] on link "Home" at bounding box center [292, 31] width 39 height 21
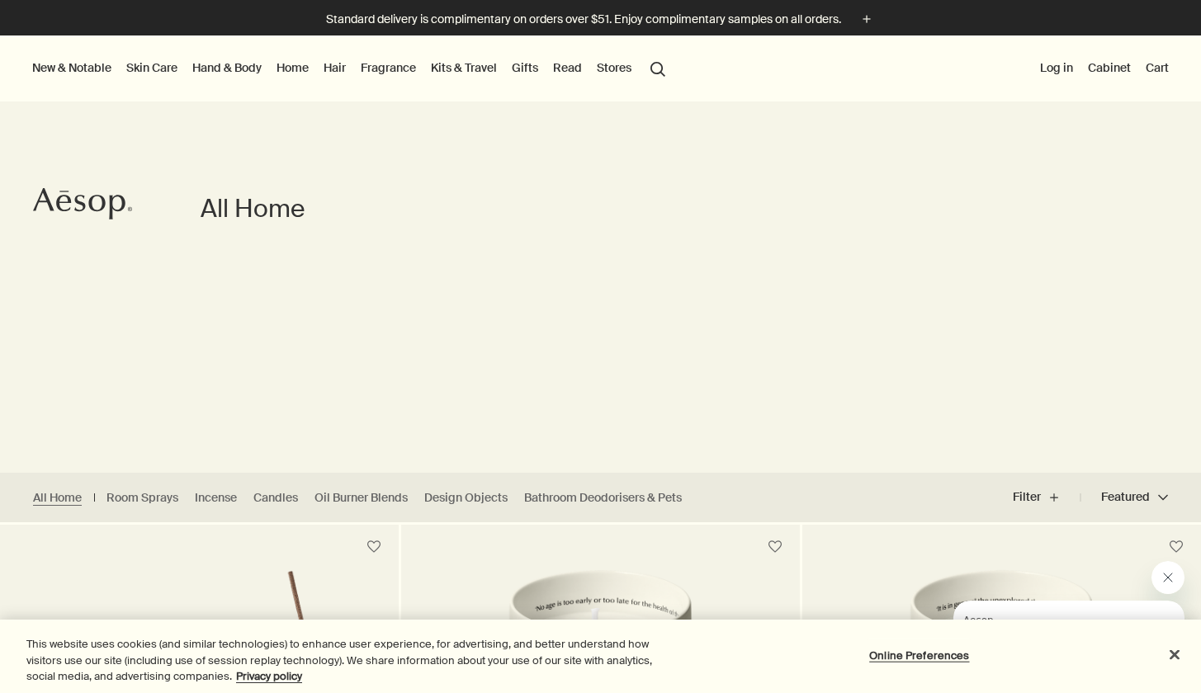
click at [661, 74] on button "search Search" at bounding box center [658, 67] width 30 height 31
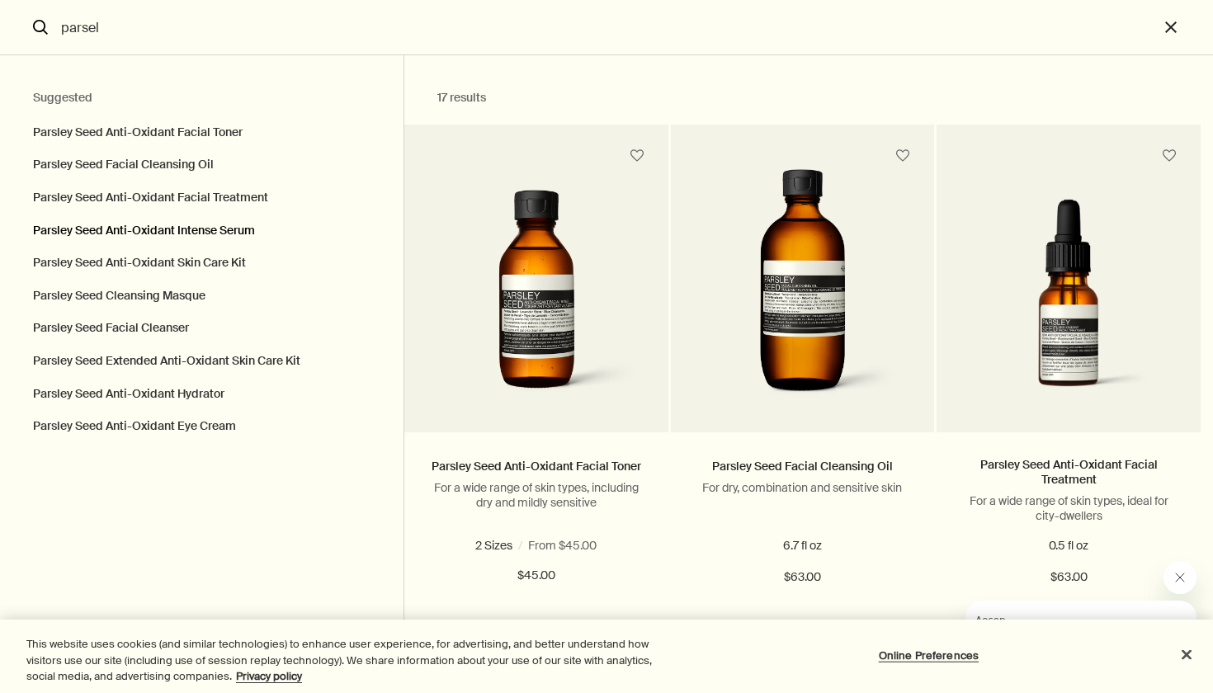
click at [205, 229] on button "Parsley Seed Anti-Oxidant Intense Serum" at bounding box center [202, 231] width 404 height 33
type input "Parsley Seed Anti-Oxidant Intense Serum"
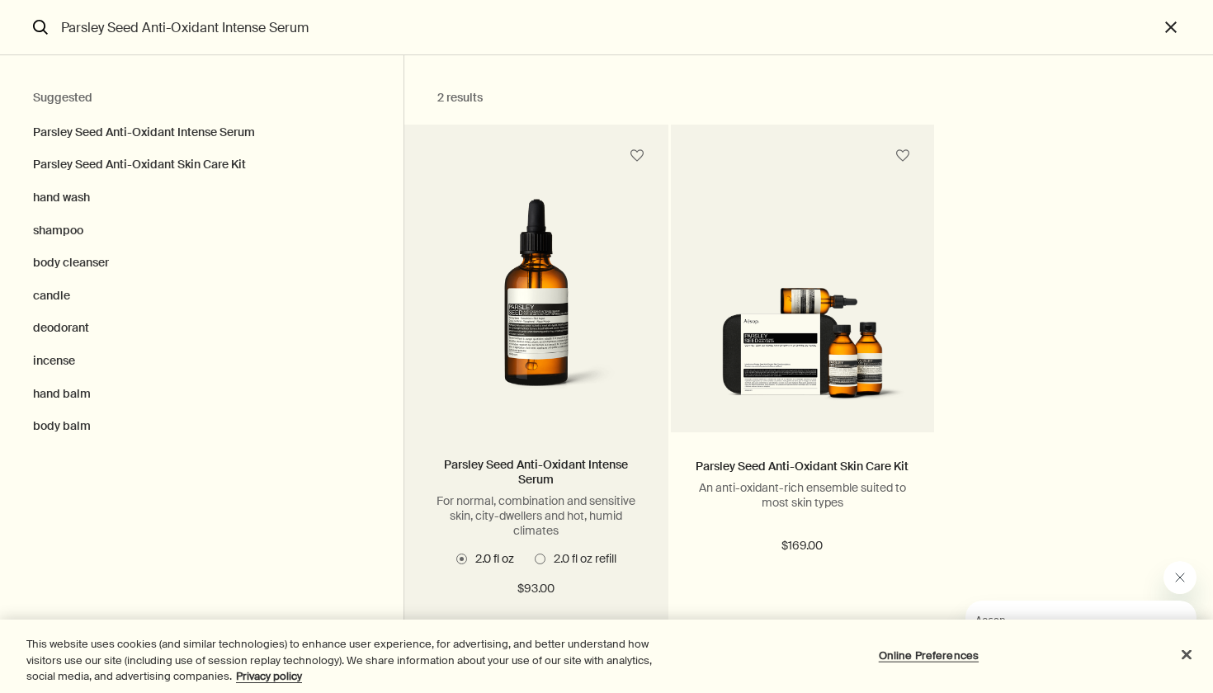
click at [581, 323] on img "Search" at bounding box center [536, 303] width 215 height 209
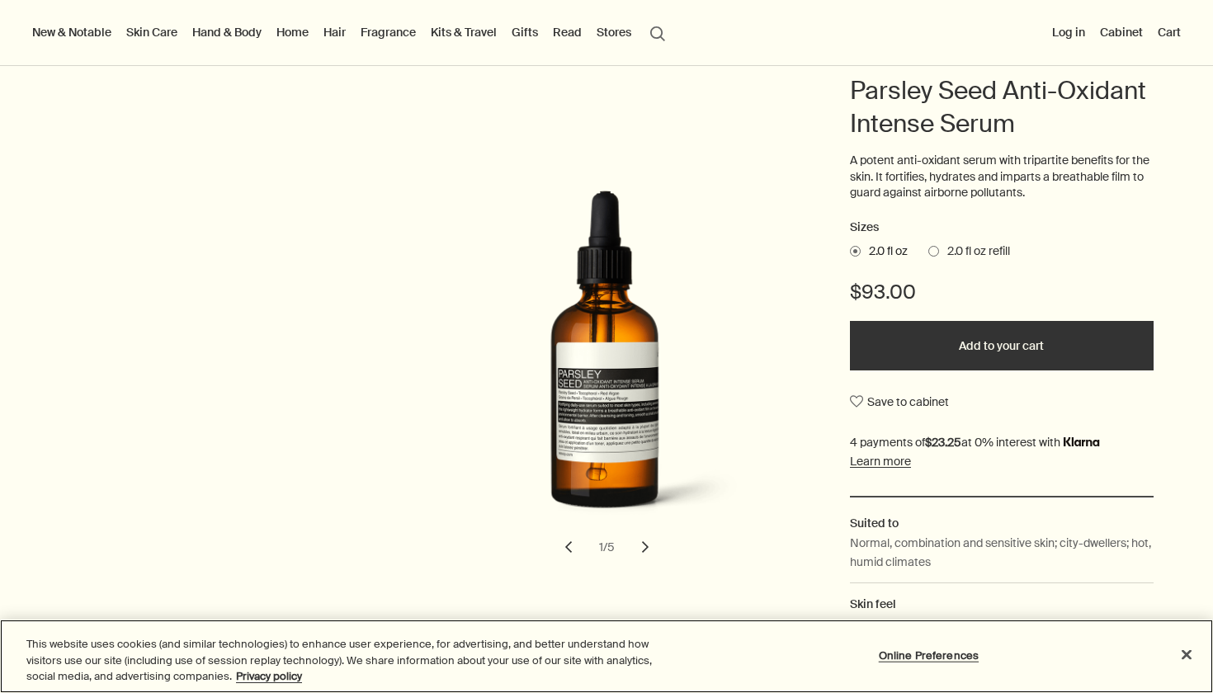
scroll to position [168, 0]
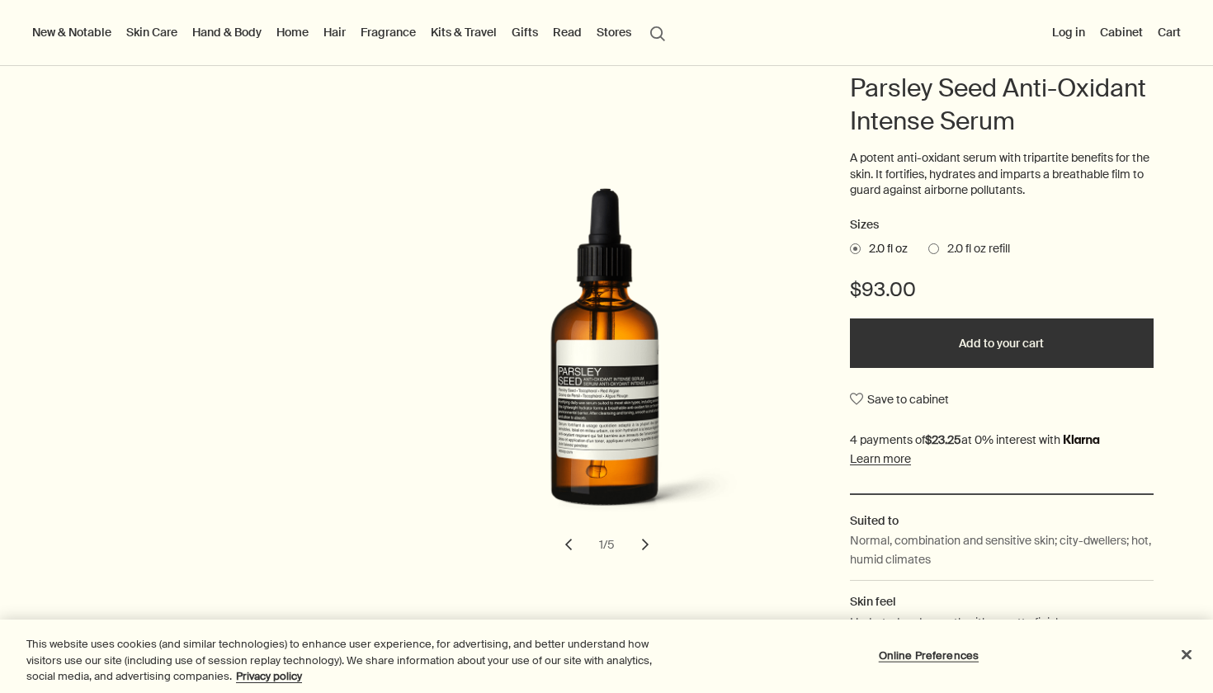
click at [639, 550] on button "chevron" at bounding box center [645, 544] width 36 height 36
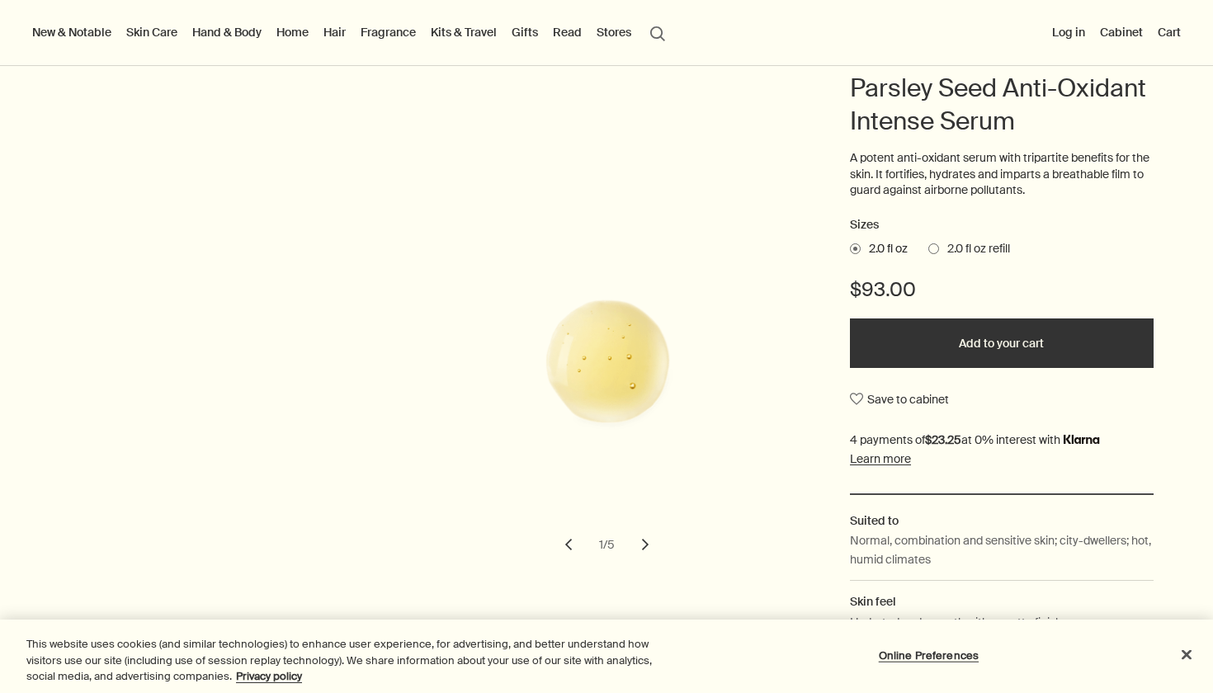
click at [639, 550] on button "chevron" at bounding box center [645, 544] width 36 height 36
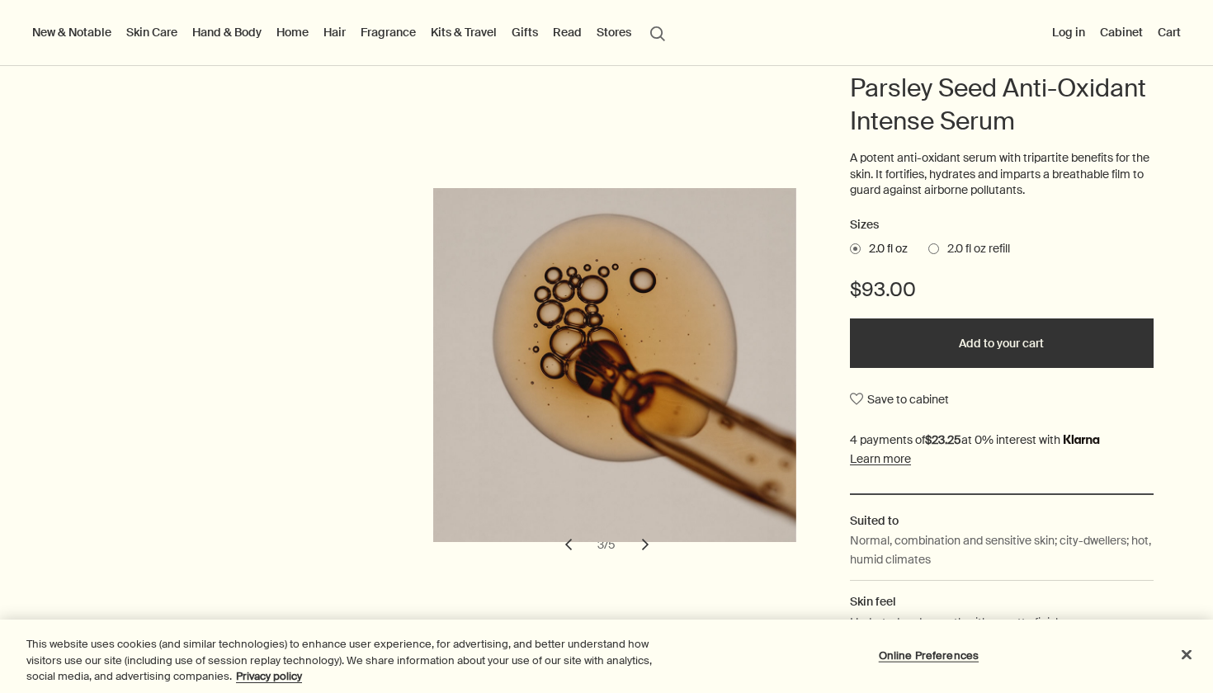
click at [639, 550] on button "chevron" at bounding box center [645, 544] width 36 height 36
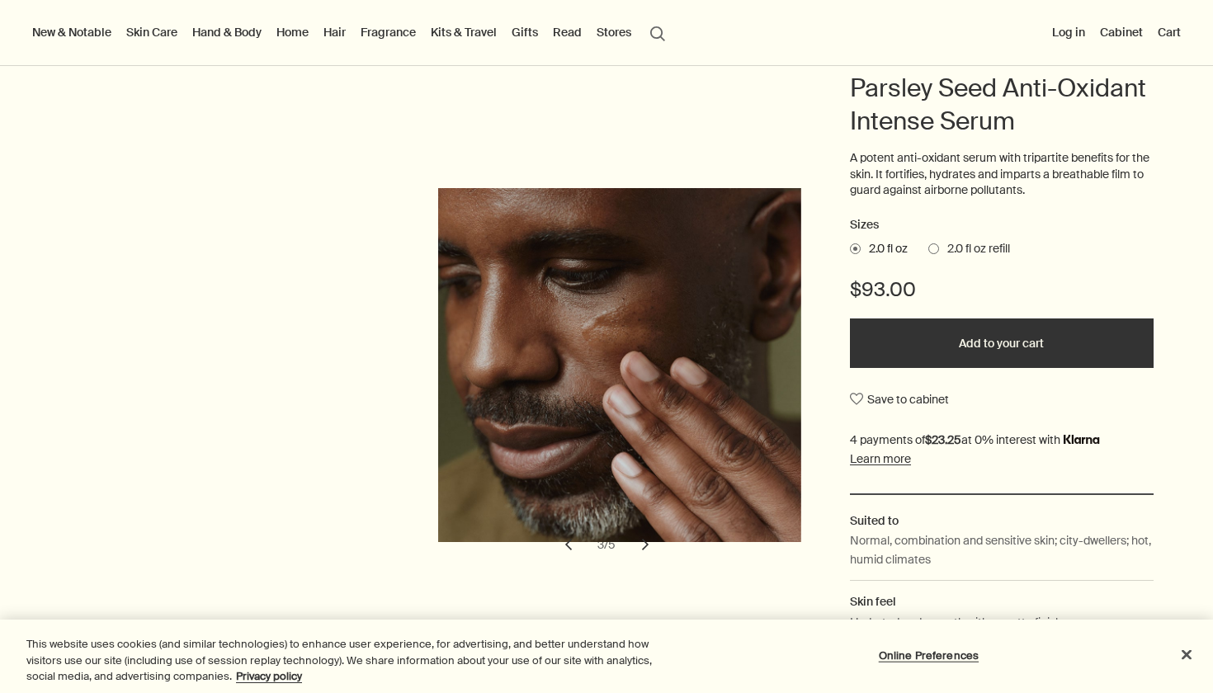
click at [639, 550] on button "chevron" at bounding box center [645, 544] width 36 height 36
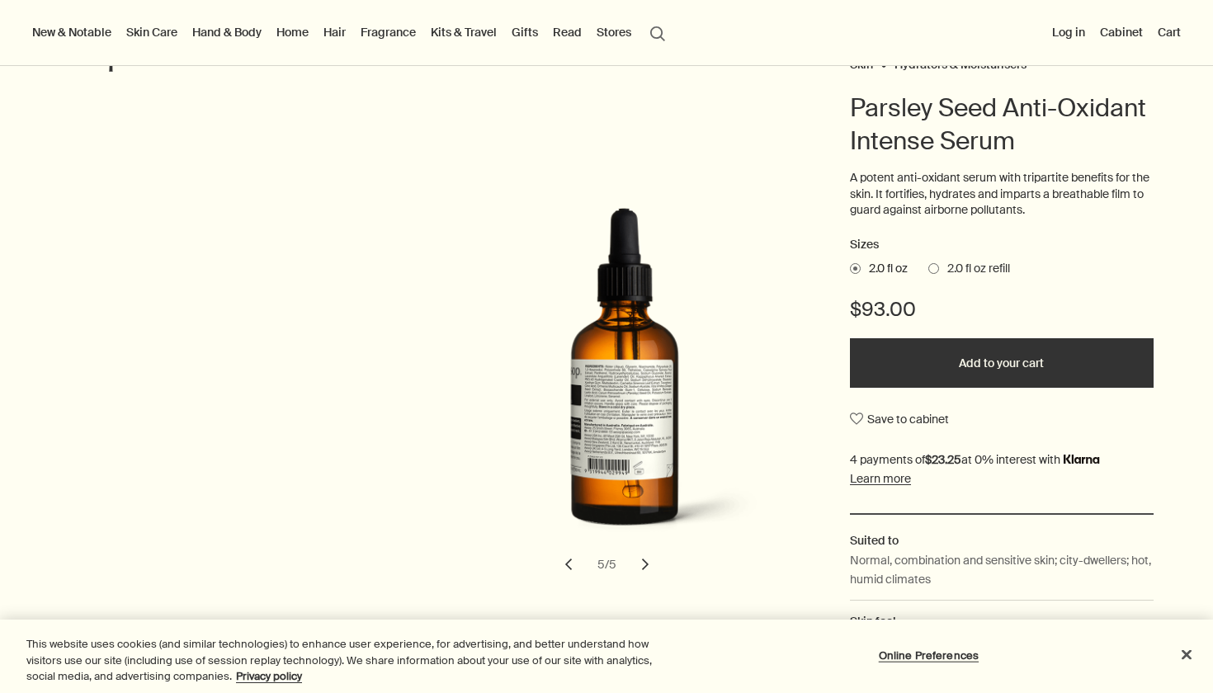
scroll to position [141, 0]
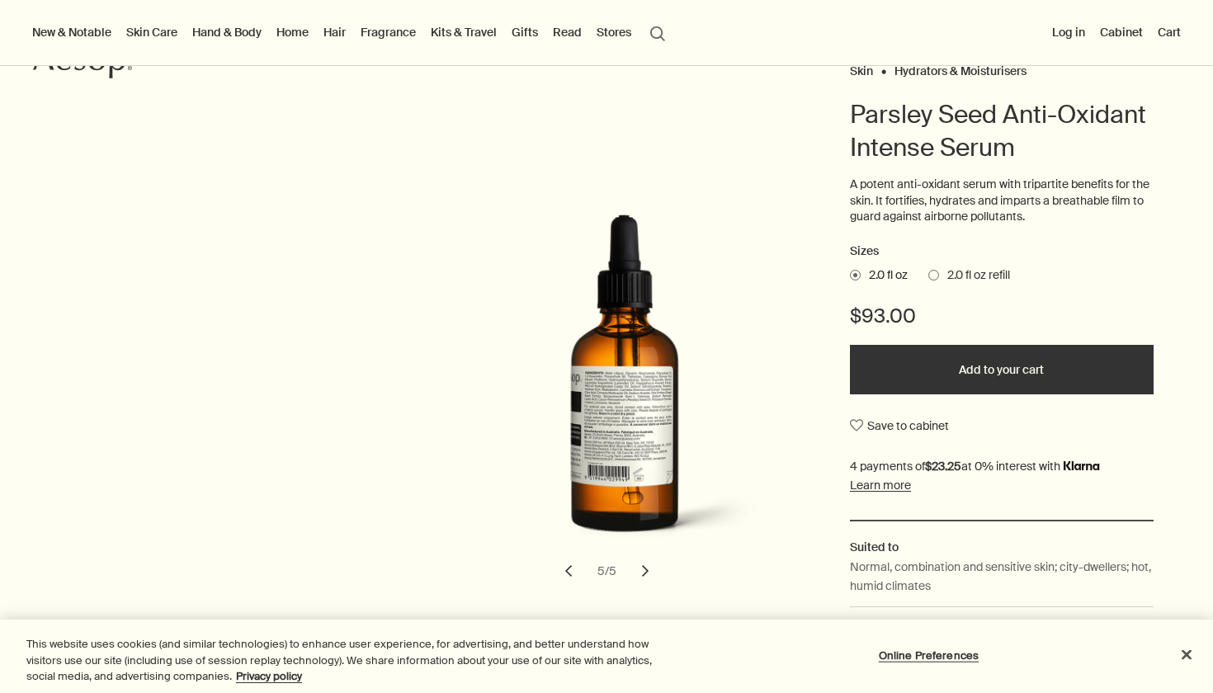
click at [563, 569] on button "chevron" at bounding box center [568, 571] width 36 height 36
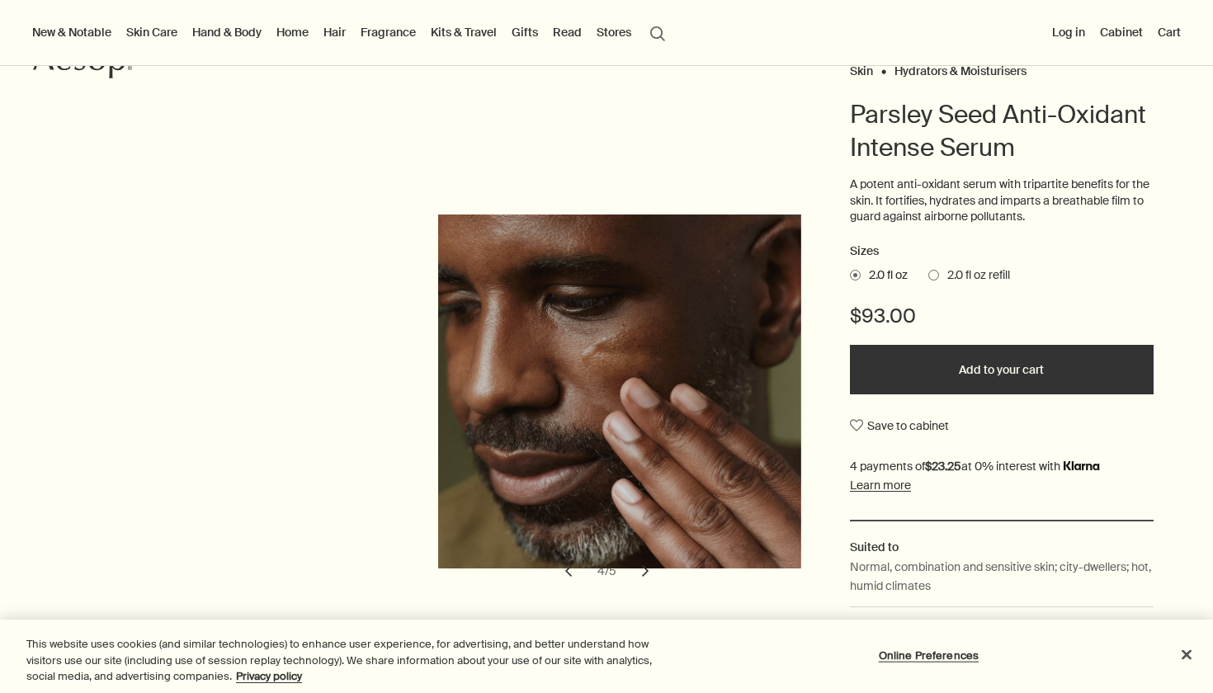
click at [563, 569] on button "chevron" at bounding box center [568, 571] width 36 height 36
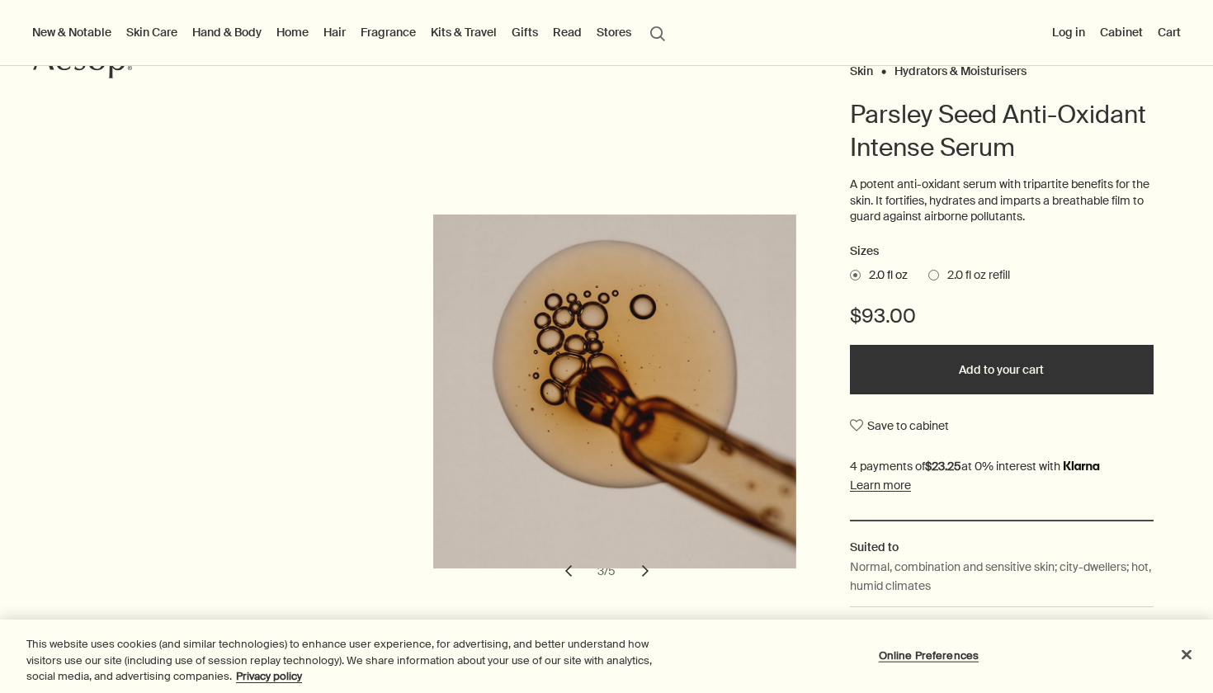
click at [563, 569] on button "chevron" at bounding box center [568, 571] width 36 height 36
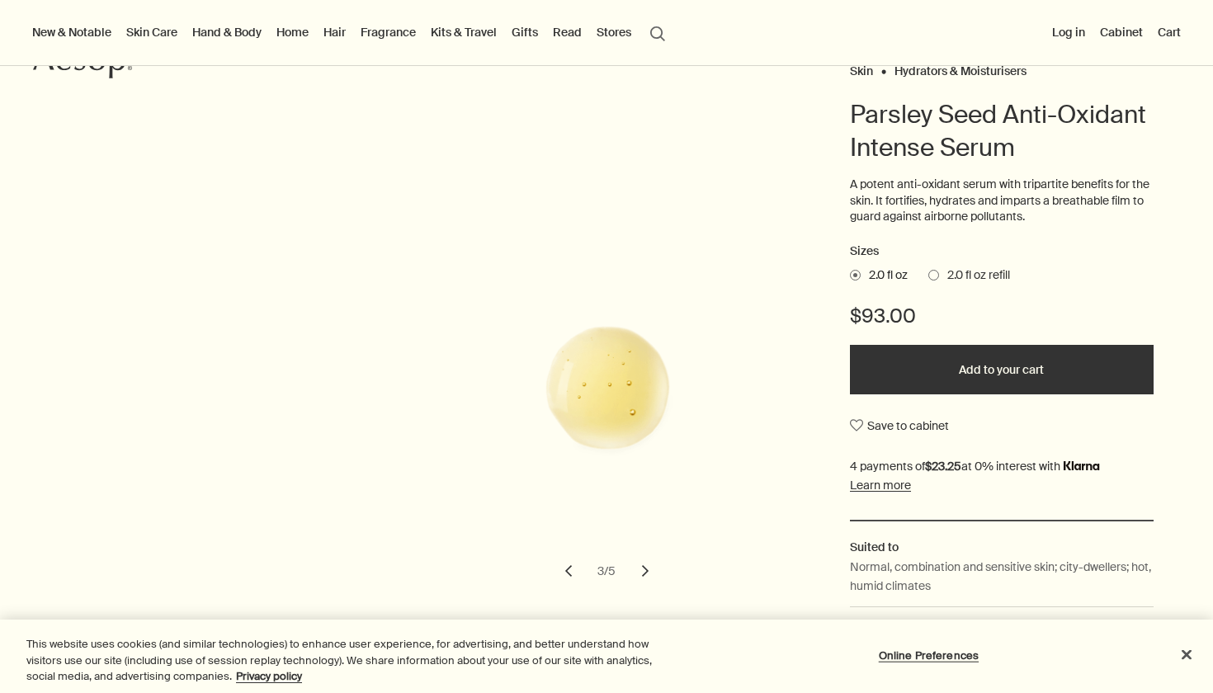
click at [563, 569] on button "chevron" at bounding box center [568, 571] width 36 height 36
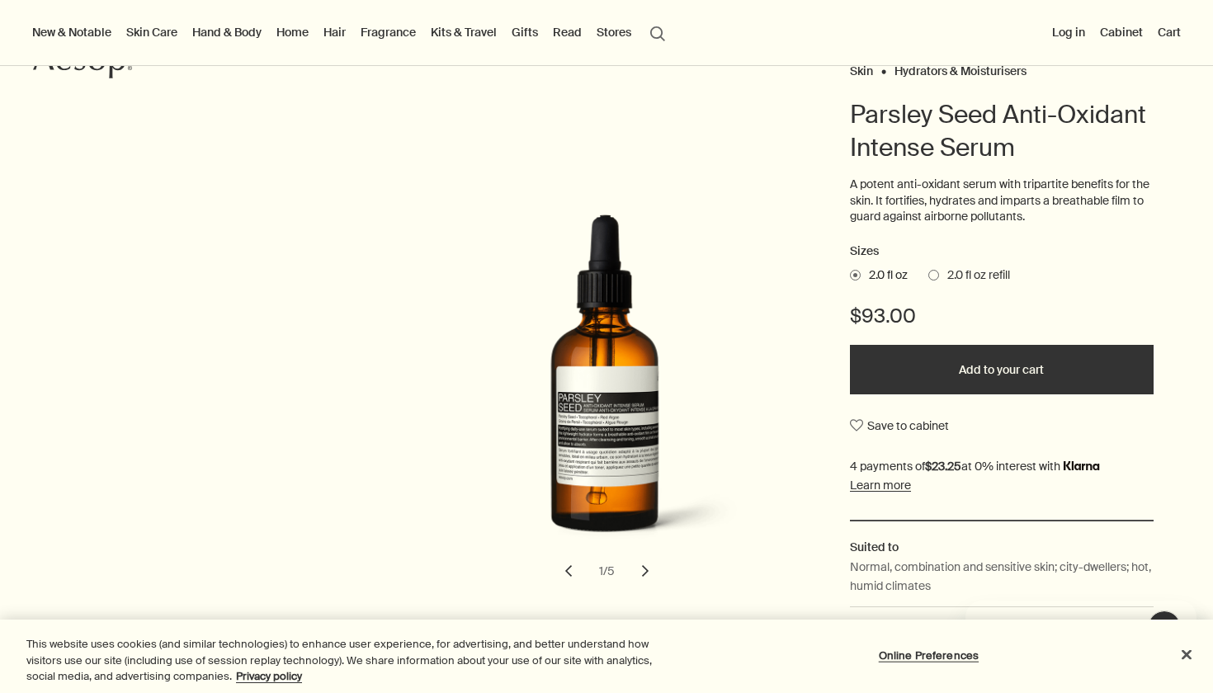
scroll to position [0, 0]
click at [630, 576] on button "chevron" at bounding box center [645, 571] width 36 height 36
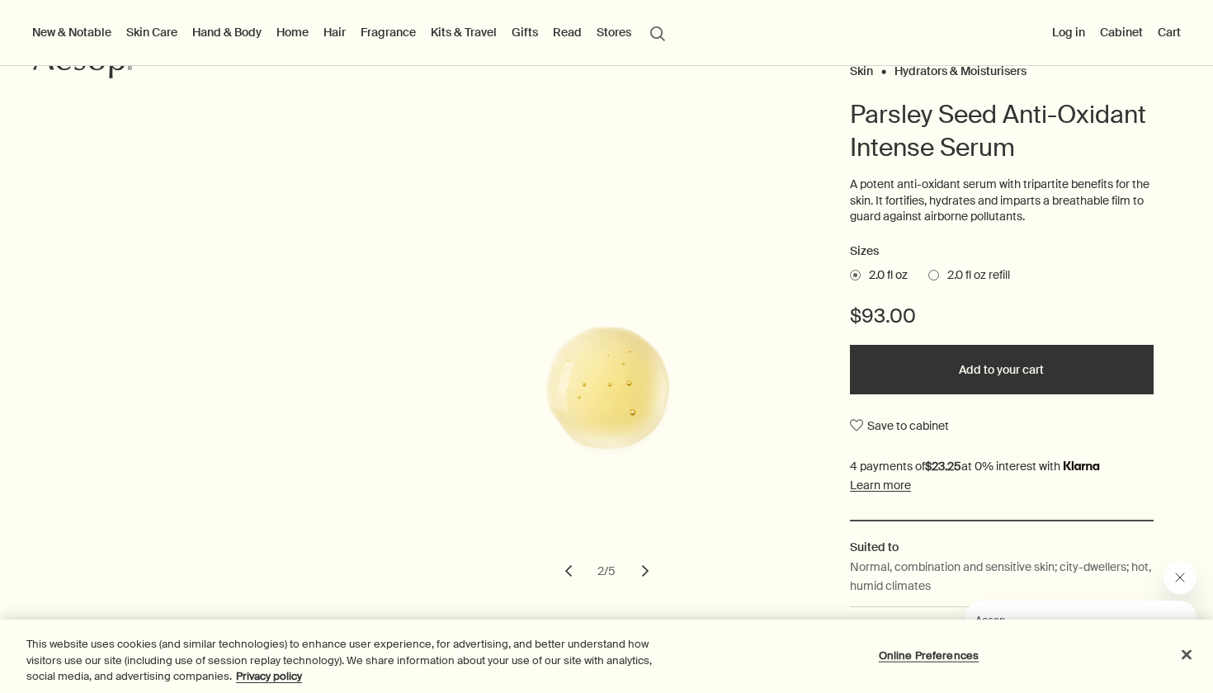
click at [638, 573] on button "chevron" at bounding box center [645, 571] width 36 height 36
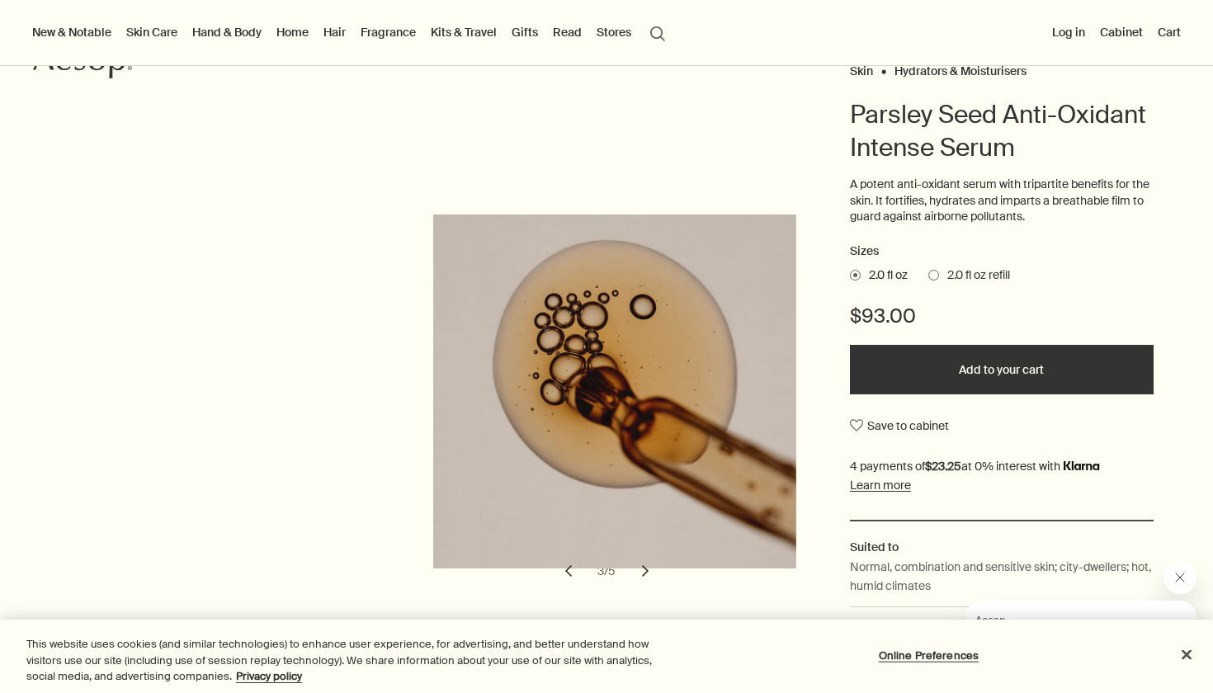
click at [640, 574] on button "chevron" at bounding box center [645, 571] width 36 height 36
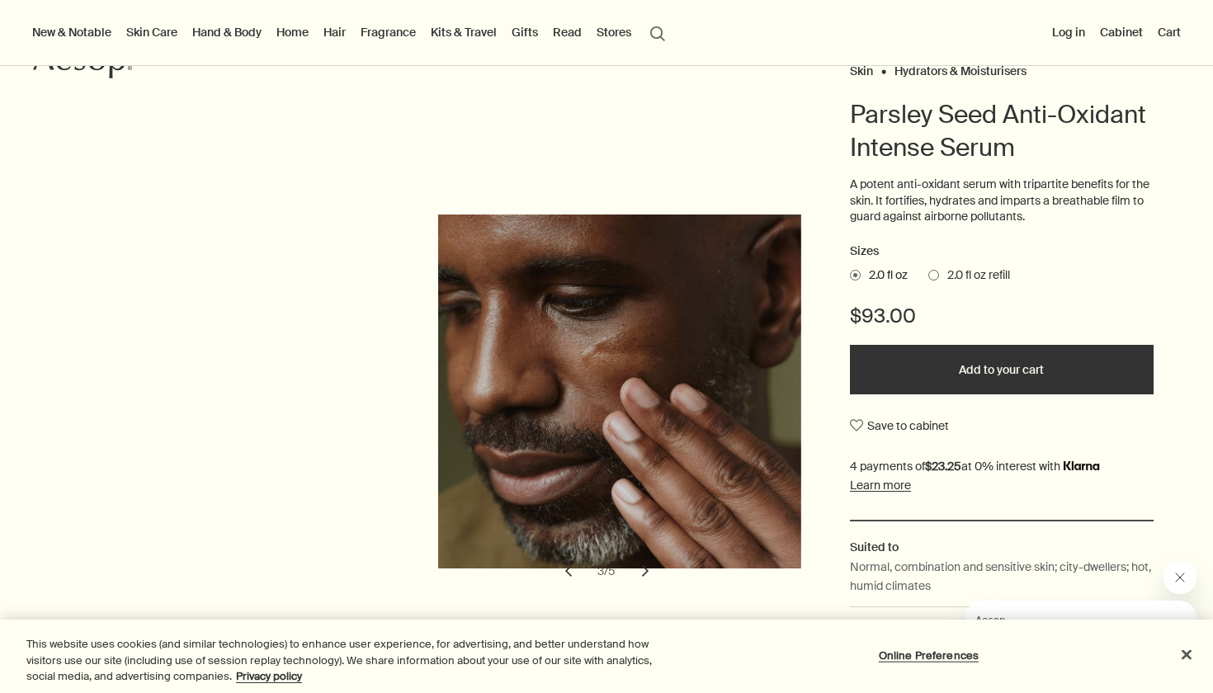
click at [640, 574] on button "chevron" at bounding box center [645, 571] width 36 height 36
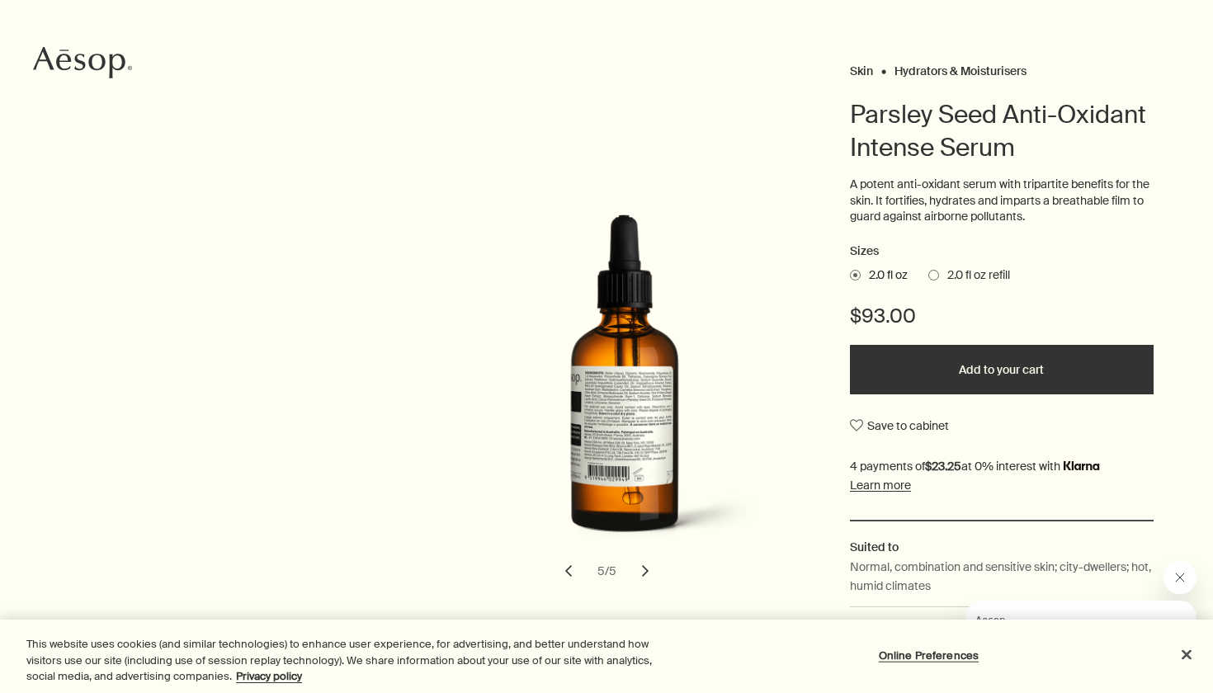
click at [928, 273] on span at bounding box center [933, 275] width 11 height 11
click at [928, 273] on input "2.0 fl oz refill" at bounding box center [928, 272] width 0 height 11
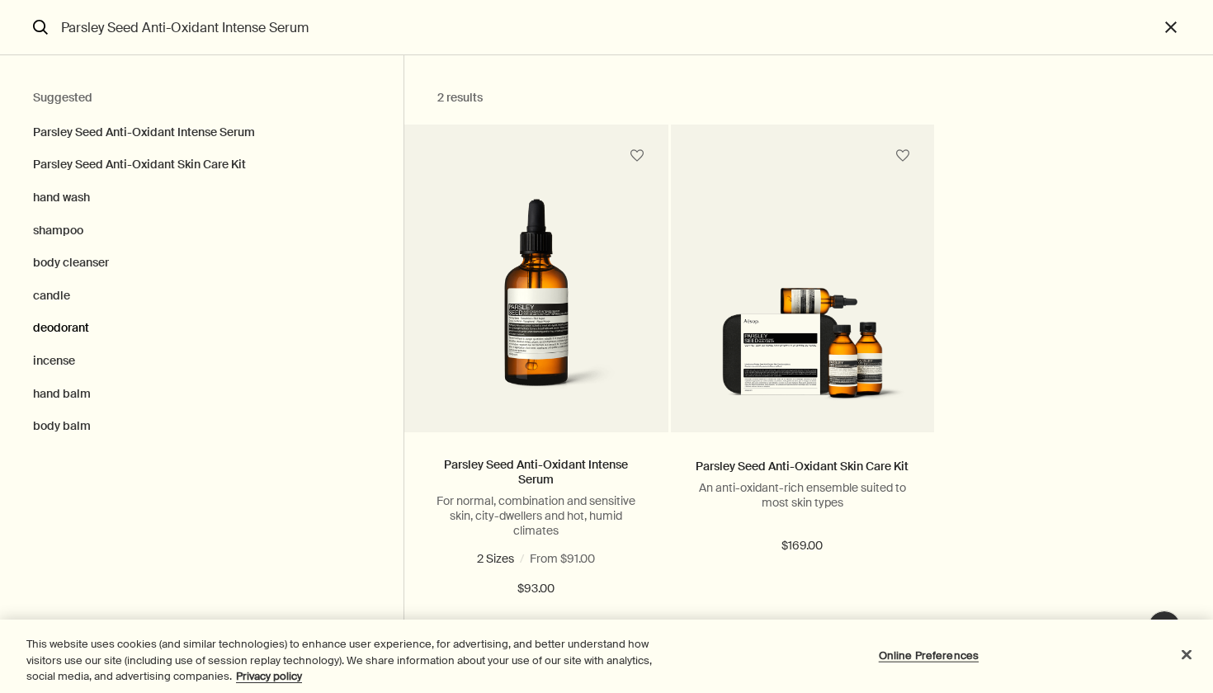
click at [65, 319] on button "deodorant" at bounding box center [202, 328] width 404 height 33
type input "deodorant"
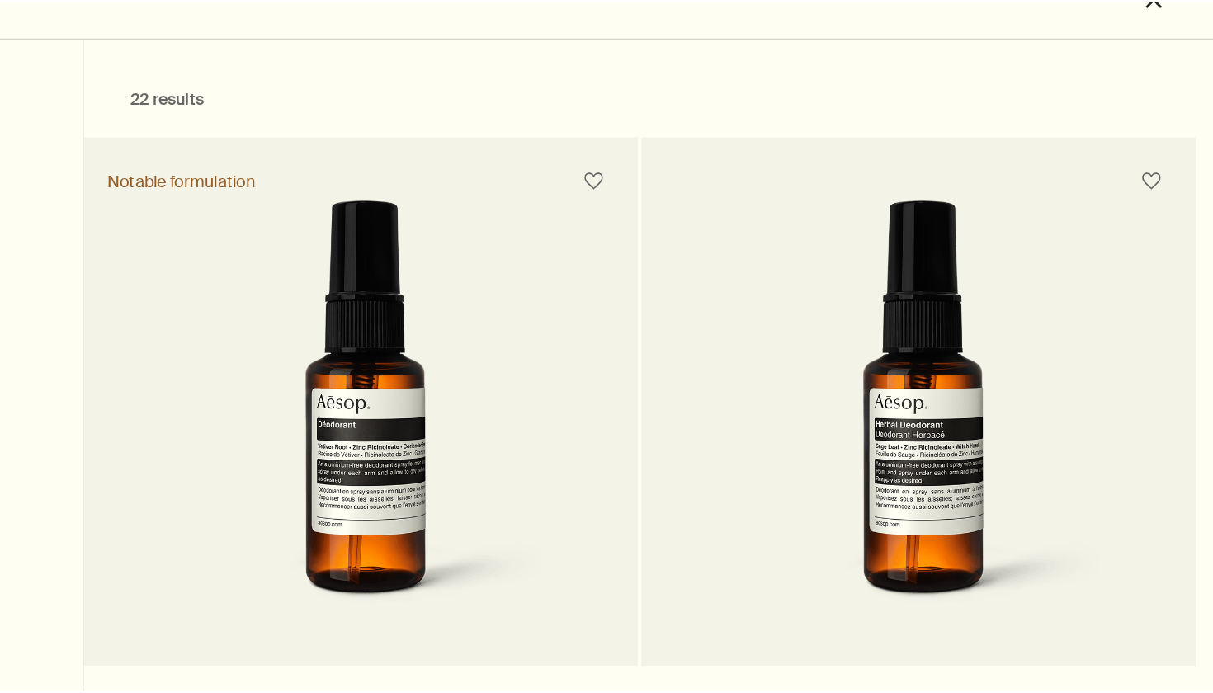
scroll to position [1, 0]
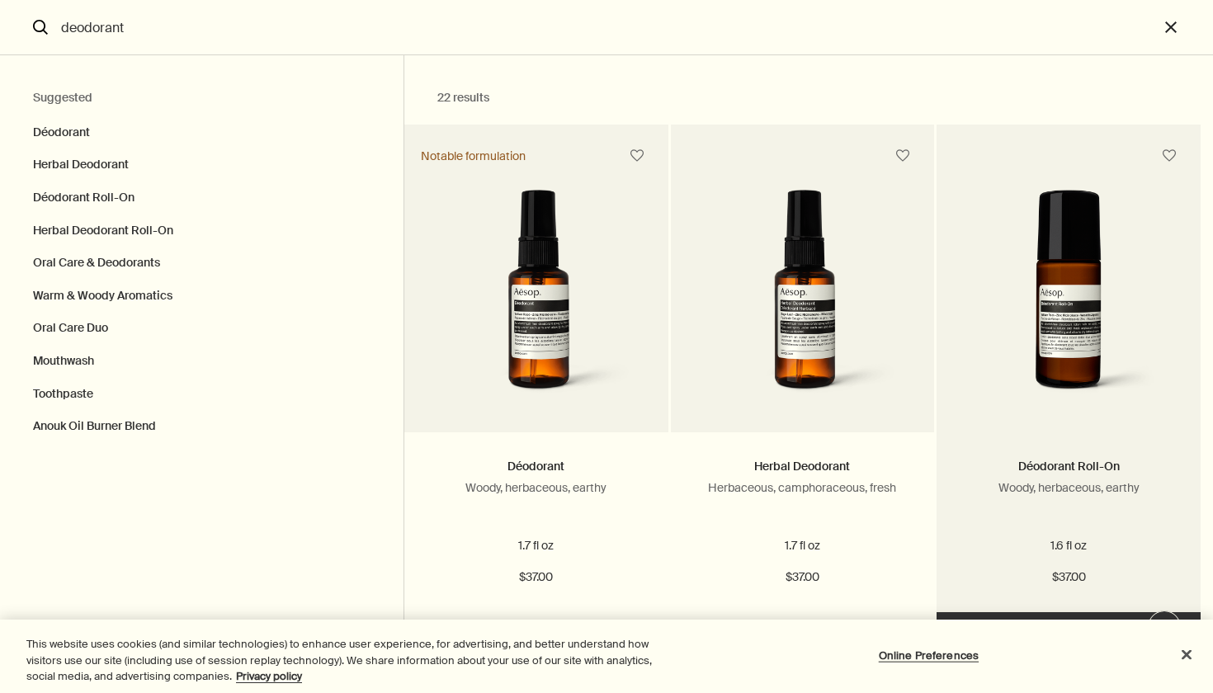
click at [1111, 355] on img "Search" at bounding box center [1068, 299] width 215 height 218
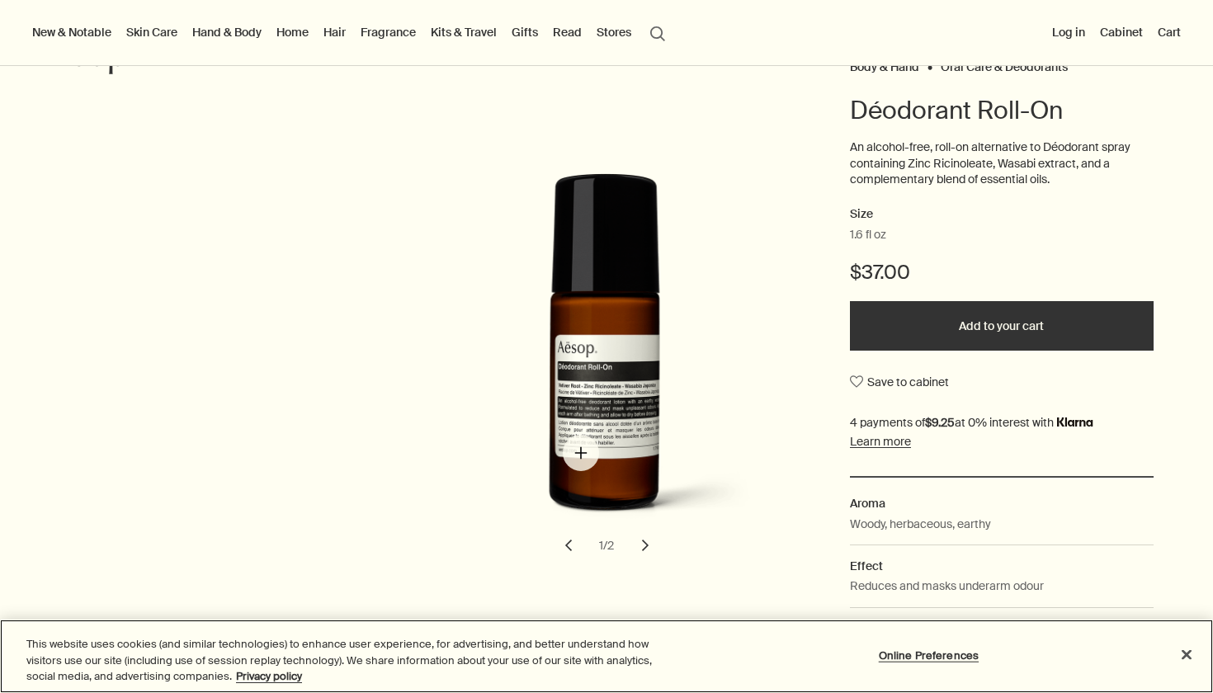
scroll to position [146, 0]
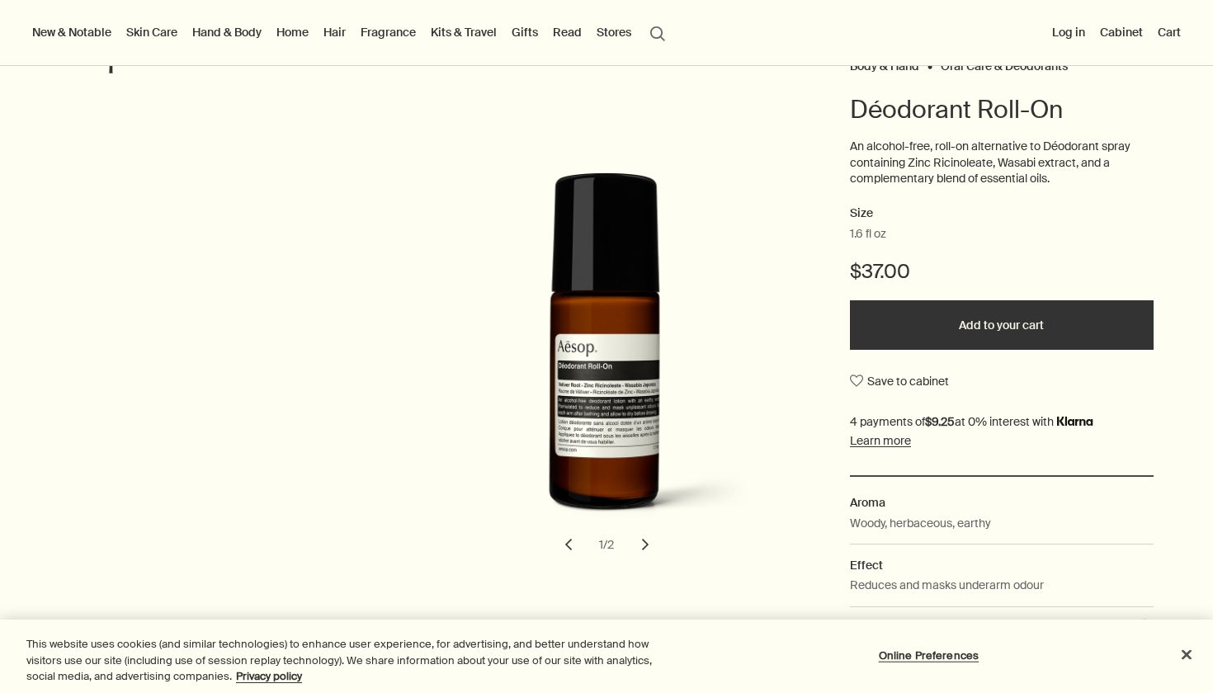
click at [643, 541] on button "chevron" at bounding box center [645, 544] width 36 height 36
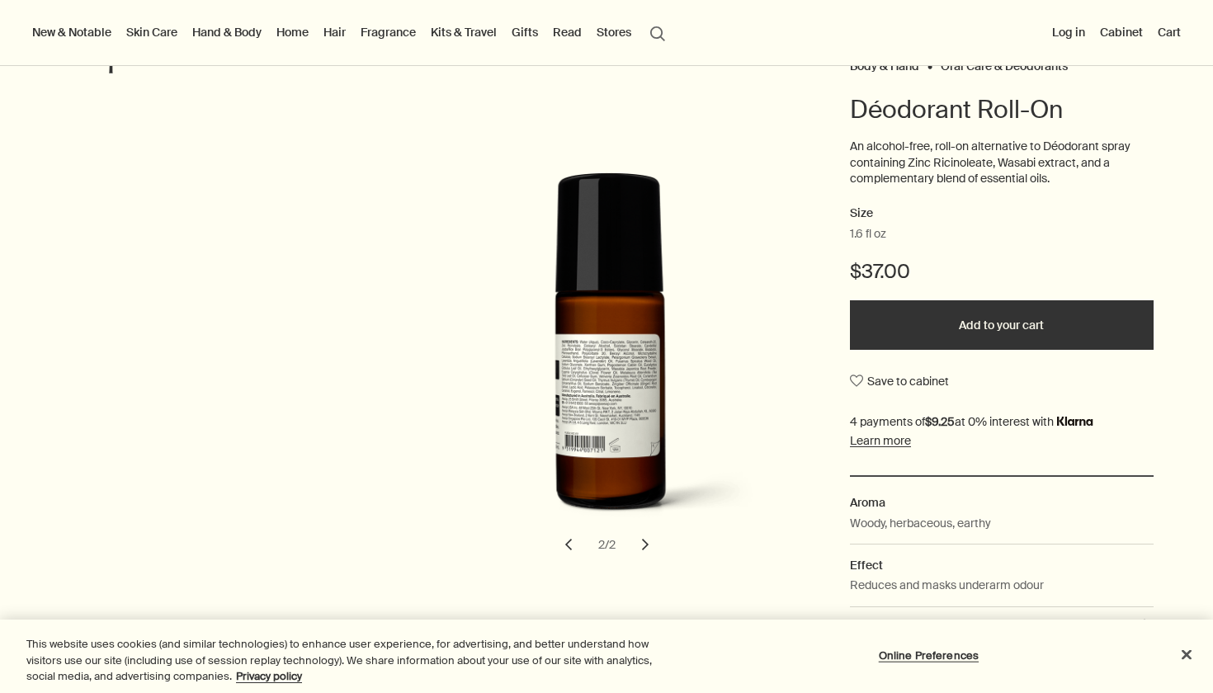
click at [643, 541] on button "chevron" at bounding box center [645, 544] width 36 height 36
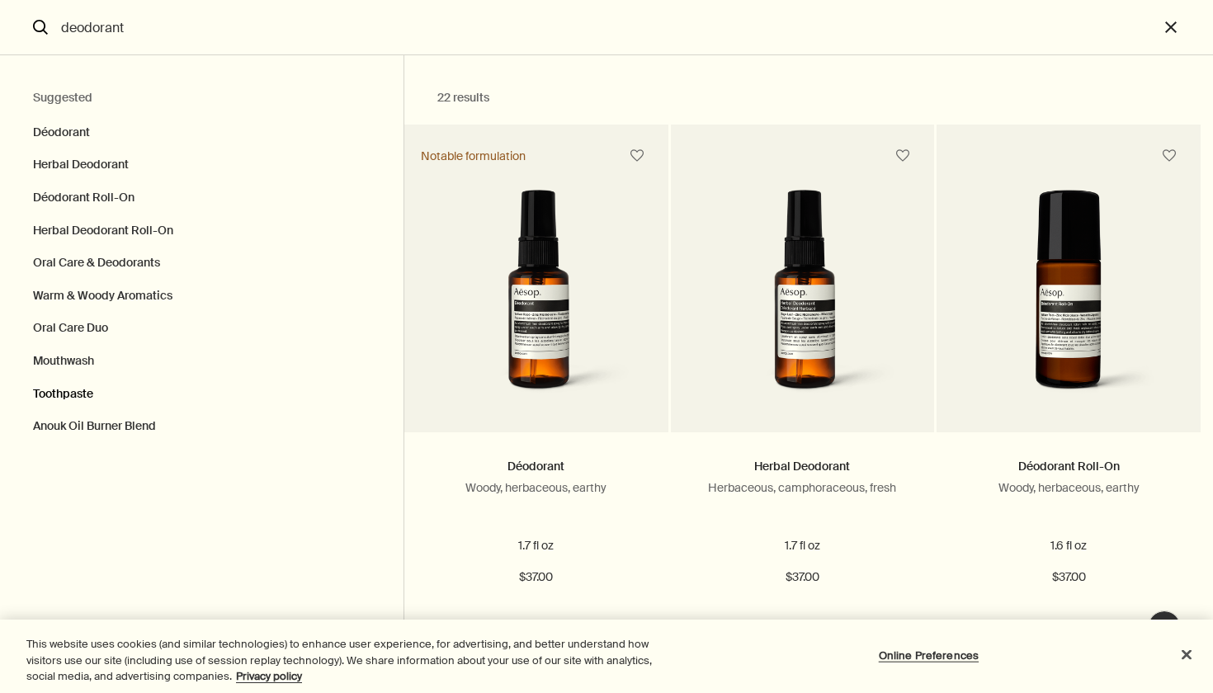
click at [78, 386] on button "Toothpaste" at bounding box center [202, 394] width 404 height 33
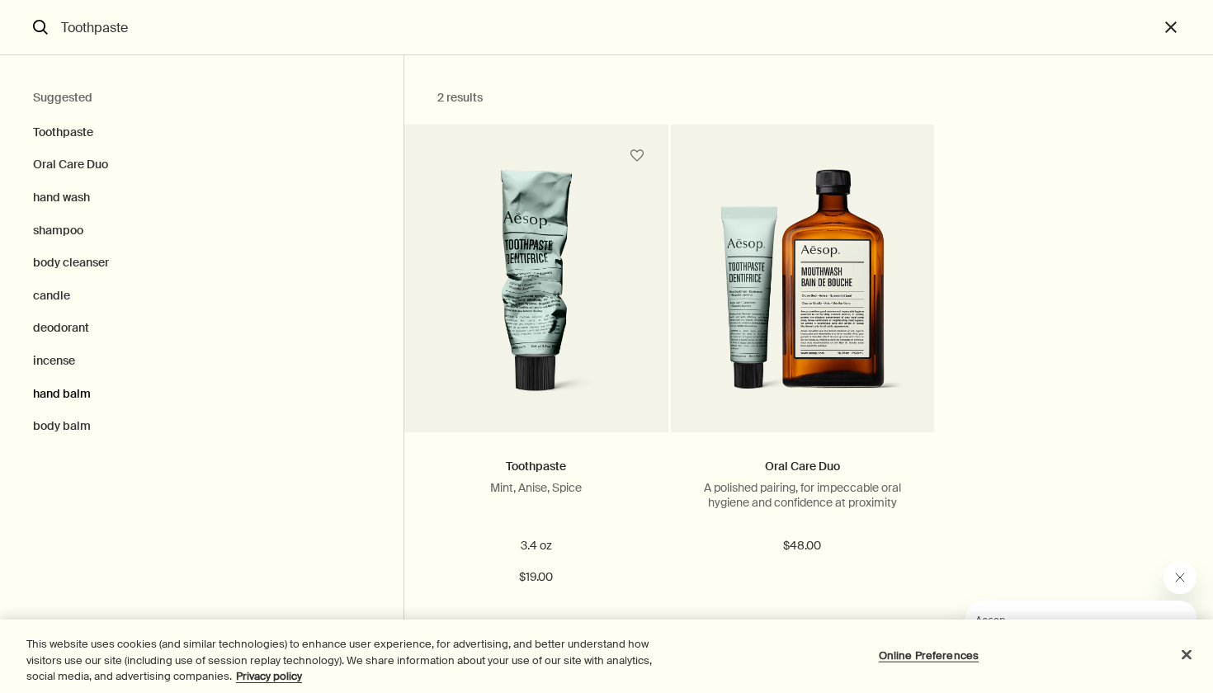
click at [68, 389] on button "hand balm" at bounding box center [202, 394] width 404 height 33
type input "hand balm"
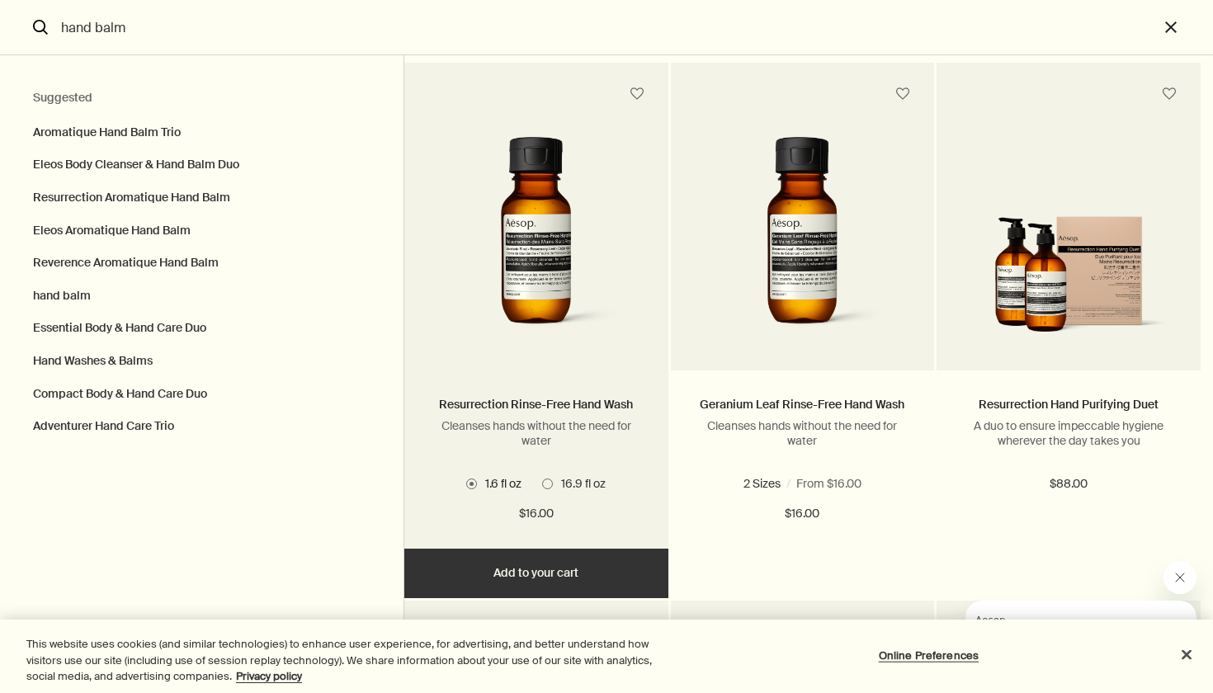
scroll to position [1672, 0]
